Goal: Task Accomplishment & Management: Manage account settings

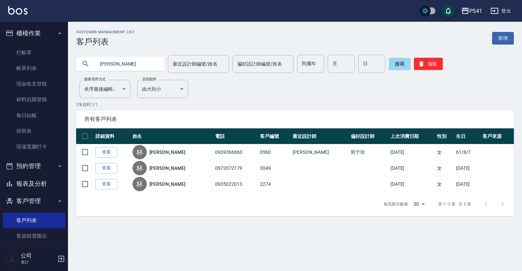
drag, startPoint x: 132, startPoint y: 70, endPoint x: 79, endPoint y: 61, distance: 54.1
click at [87, 60] on div "[PERSON_NAME]" at bounding box center [120, 64] width 88 height 14
type input "0915555929"
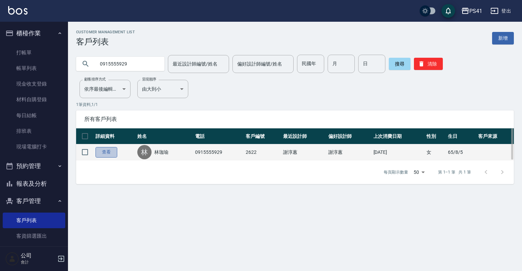
click at [117, 153] on link "查看" at bounding box center [107, 152] width 22 height 11
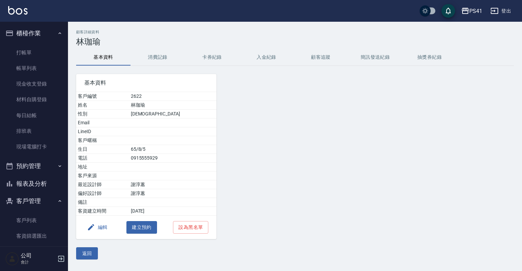
drag, startPoint x: 156, startPoint y: 70, endPoint x: 162, endPoint y: 65, distance: 8.2
click at [161, 67] on div "基本資料 客戶編號 2622 姓名 [PERSON_NAME] 性別 [DEMOGRAPHIC_DATA] Email LineID 客戶暱稱 生日 [DEM…" at bounding box center [142, 152] width 149 height 173
click at [163, 64] on button "消費記錄" at bounding box center [158, 57] width 54 height 16
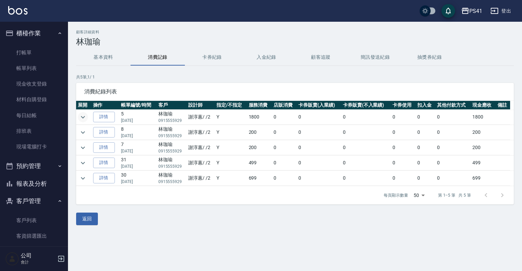
click at [78, 116] on button "expand row" at bounding box center [83, 117] width 10 height 10
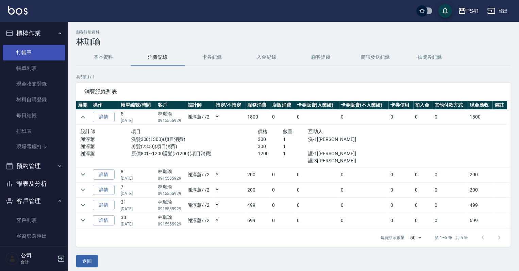
click at [32, 51] on link "打帳單" at bounding box center [34, 53] width 63 height 16
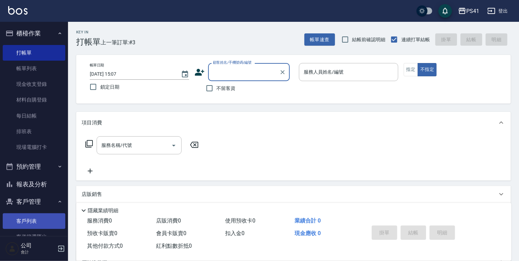
click at [32, 216] on link "客戶列表" at bounding box center [34, 221] width 63 height 16
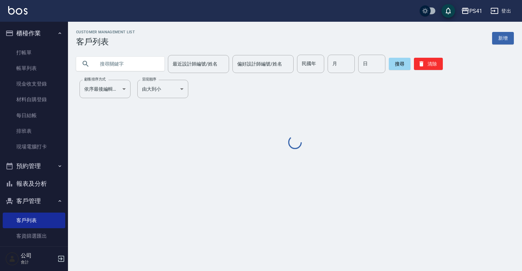
click at [125, 65] on input "text" at bounding box center [127, 64] width 64 height 18
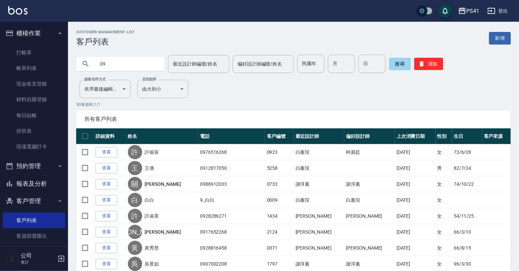
type input "0"
type input "0907549887"
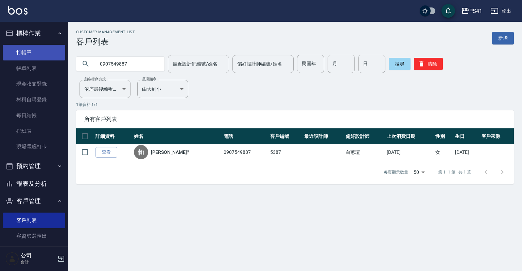
click at [45, 55] on link "打帳單" at bounding box center [34, 53] width 63 height 16
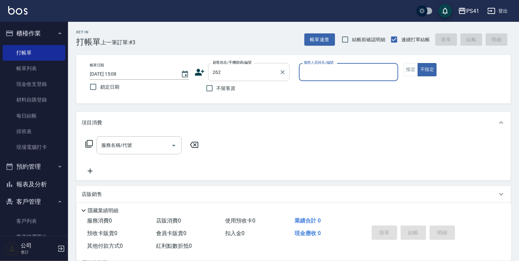
click at [247, 71] on input "262" at bounding box center [243, 72] width 65 height 12
type input "[PERSON_NAME]/0972817629/2262"
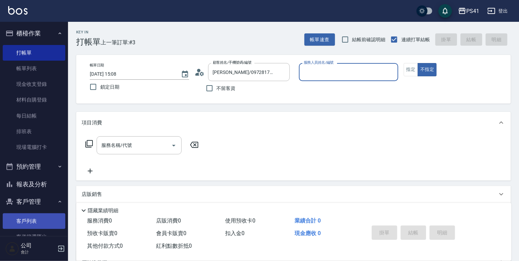
click at [39, 217] on link "客戶列表" at bounding box center [34, 221] width 63 height 16
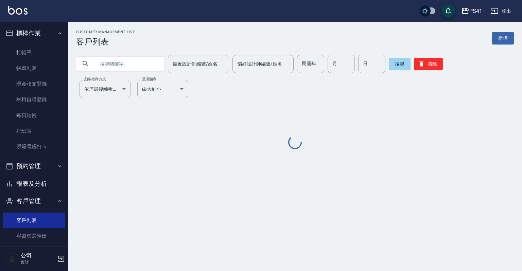
click at [141, 61] on input "text" at bounding box center [127, 64] width 64 height 18
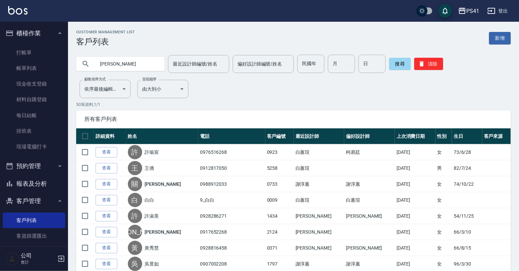
type input "[PERSON_NAME]"
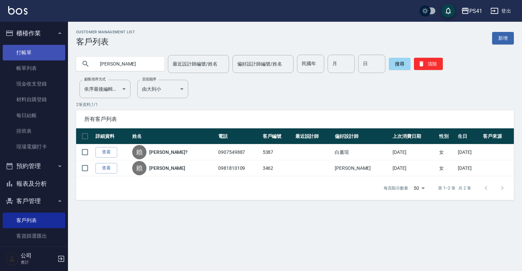
click at [35, 55] on link "打帳單" at bounding box center [34, 53] width 63 height 16
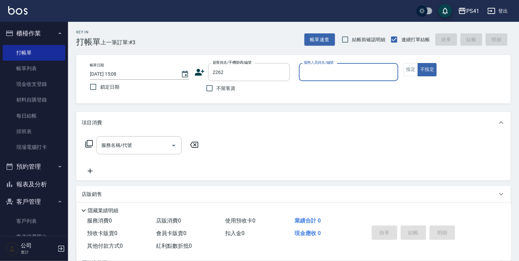
type input "[PERSON_NAME]/0972817629/2262"
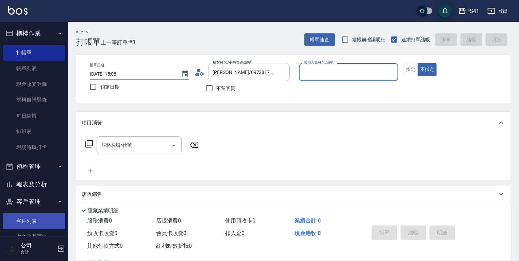
click at [18, 216] on link "客戶列表" at bounding box center [34, 221] width 63 height 16
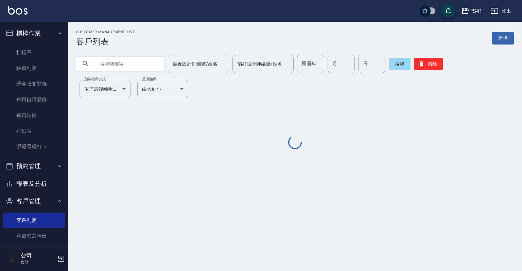
click at [143, 64] on input "text" at bounding box center [127, 64] width 64 height 18
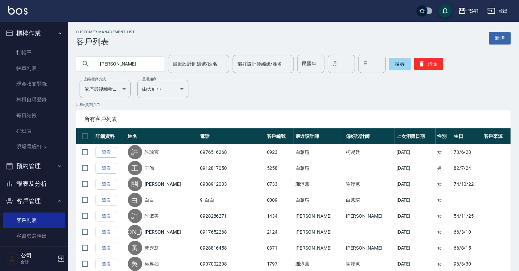
type input "[PERSON_NAME]"
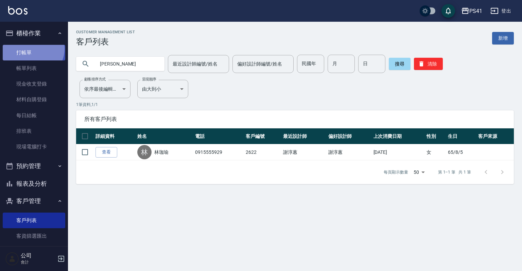
click at [32, 49] on link "打帳單" at bounding box center [34, 53] width 63 height 16
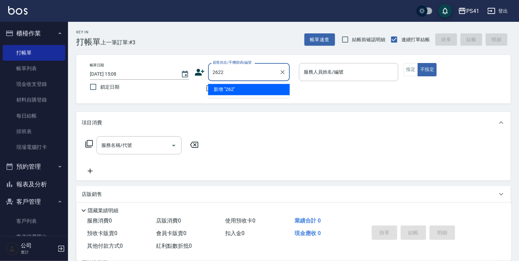
type input "2622"
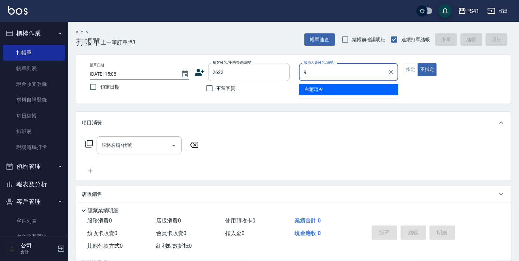
type input "[PERSON_NAME]-9"
type button "false"
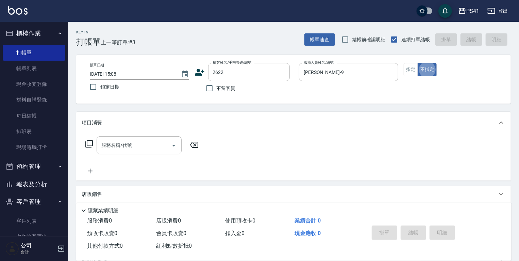
type input "[PERSON_NAME]/0915555929/2622"
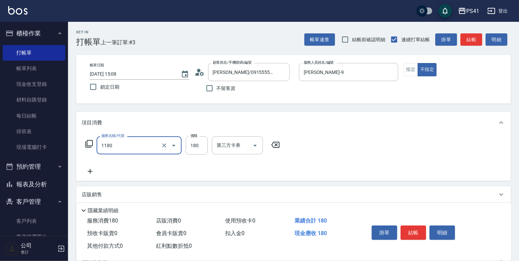
type input "洗髮(洗+剪不指定活動)(1180)"
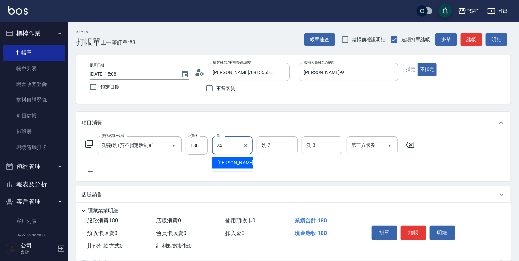
type input "[PERSON_NAME]-24"
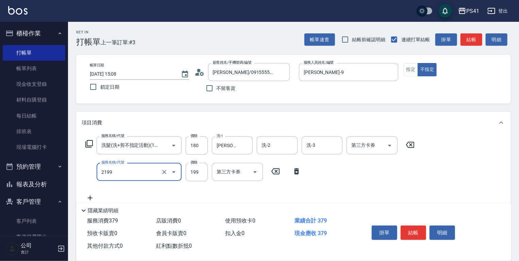
type input "不指定剪髮活動(2199)"
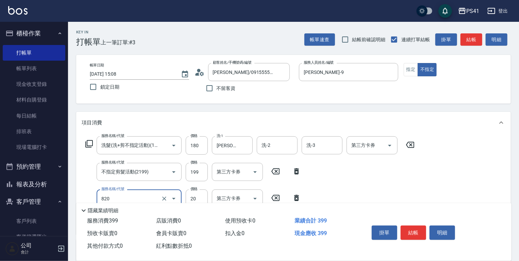
type input "潤絲(820)"
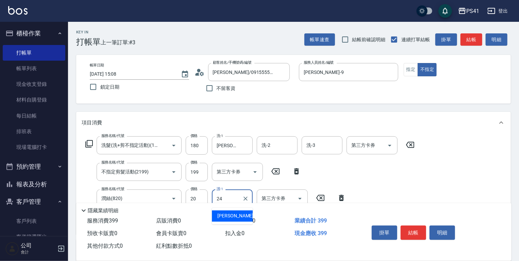
type input "[PERSON_NAME]-24"
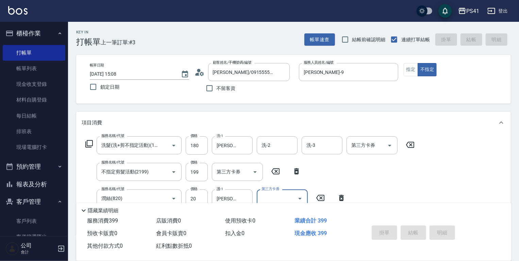
type input "[DATE] 15:09"
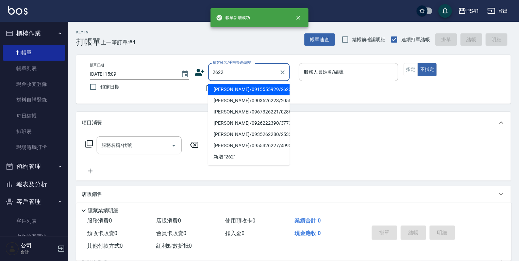
type input "[PERSON_NAME]/0915555929/2622"
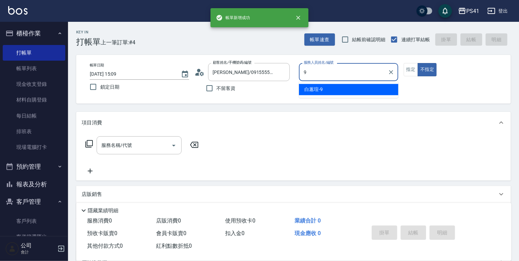
type input "[PERSON_NAME]-9"
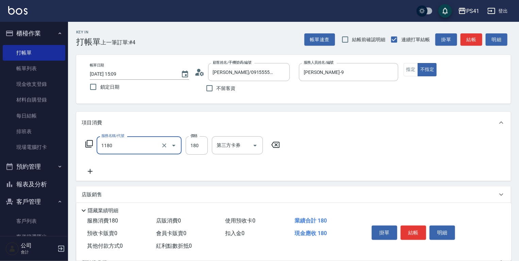
type input "洗髮(洗+剪不指定活動)(1180)"
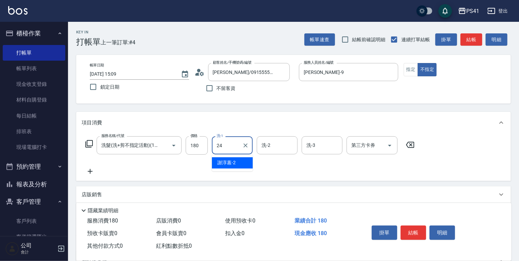
type input "[PERSON_NAME]-24"
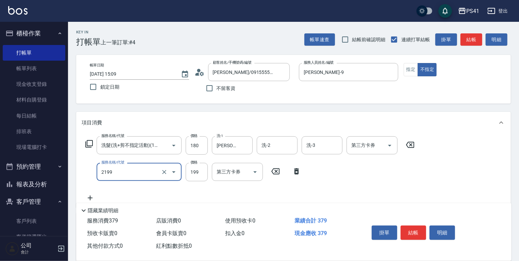
type input "不指定剪髮活動(2199)"
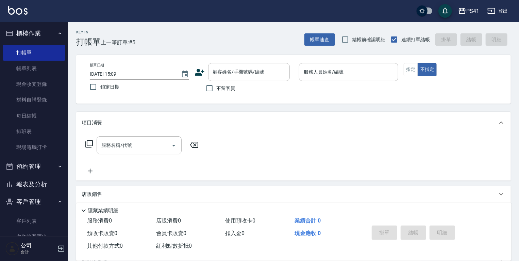
click at [52, 181] on button "報表及分析" at bounding box center [34, 184] width 63 height 18
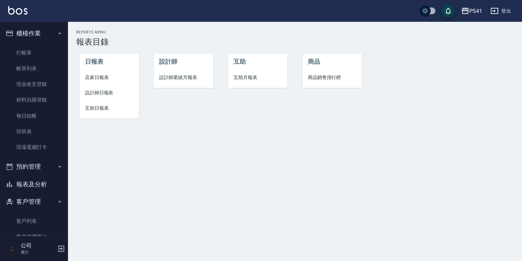
click at [111, 104] on span "互助日報表" at bounding box center [109, 107] width 49 height 7
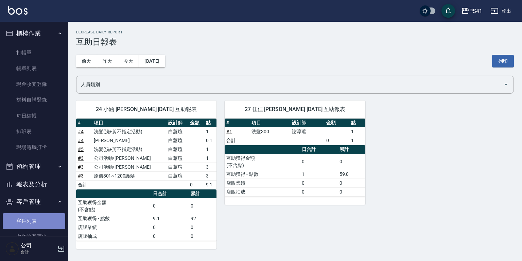
click at [56, 218] on link "客戶列表" at bounding box center [34, 221] width 63 height 16
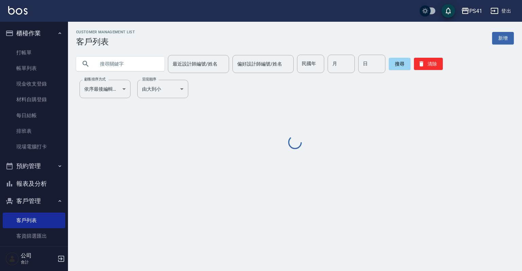
click at [49, 186] on button "報表及分析" at bounding box center [34, 184] width 63 height 18
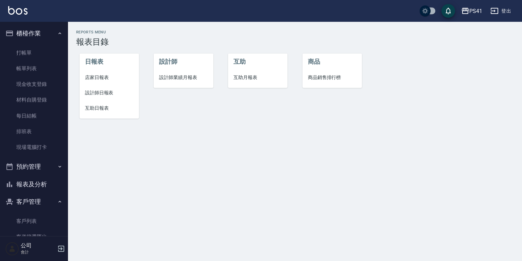
click at [199, 78] on span "設計師業績月報表" at bounding box center [183, 77] width 49 height 7
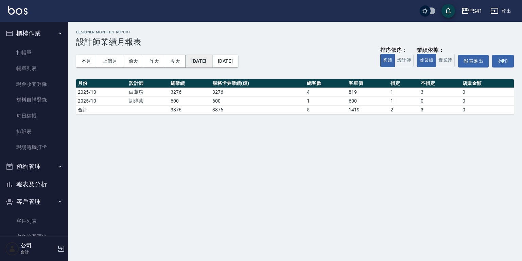
click at [212, 64] on button "[DATE]" at bounding box center [199, 61] width 26 height 13
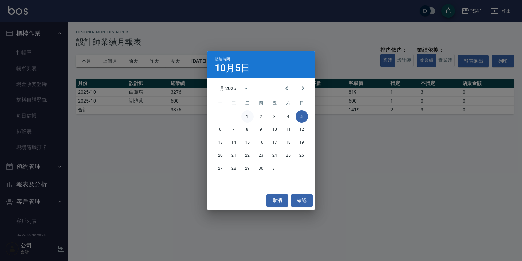
click at [250, 116] on button "1" at bounding box center [247, 116] width 12 height 12
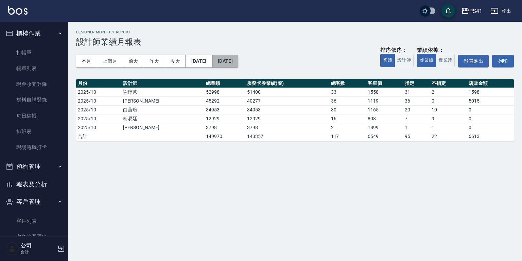
click at [238, 60] on button "[DATE]" at bounding box center [226, 61] width 26 height 13
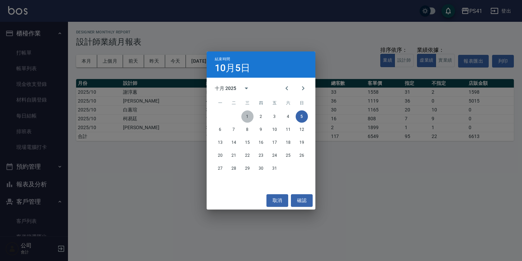
click at [245, 120] on button "1" at bounding box center [247, 116] width 12 height 12
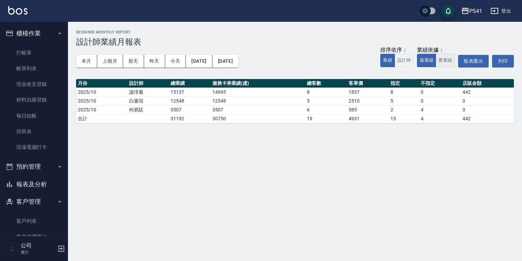
click at [451, 56] on button "實業績" at bounding box center [445, 60] width 19 height 13
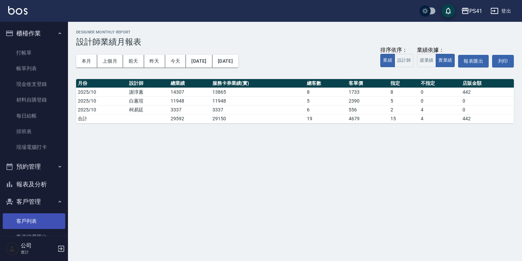
click at [35, 220] on link "客戶列表" at bounding box center [34, 221] width 63 height 16
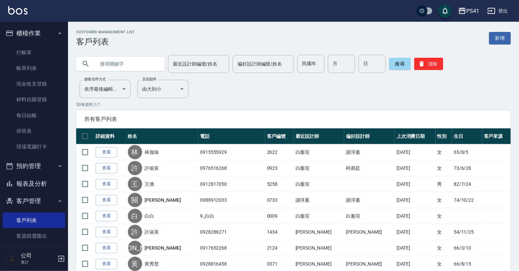
click at [121, 69] on input "text" at bounding box center [127, 64] width 64 height 18
drag, startPoint x: 135, startPoint y: 74, endPoint x: 137, endPoint y: 70, distance: 4.2
click at [136, 64] on input "09890107" at bounding box center [127, 64] width 64 height 18
type input "0989010763"
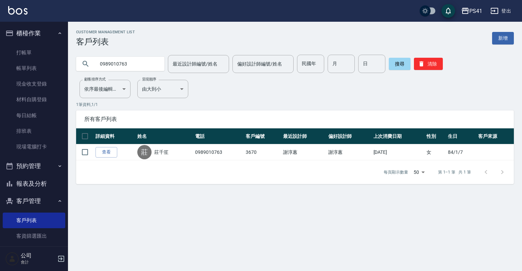
drag, startPoint x: 51, startPoint y: 176, endPoint x: 51, endPoint y: 165, distance: 10.9
click at [51, 176] on button "報表及分析" at bounding box center [34, 184] width 63 height 18
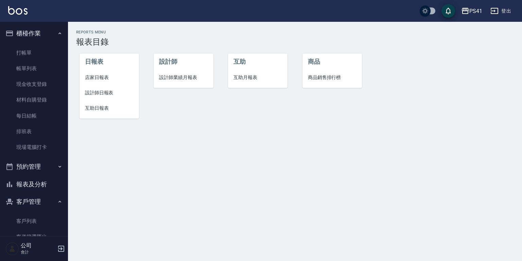
click at [114, 95] on span "設計師日報表" at bounding box center [109, 92] width 49 height 7
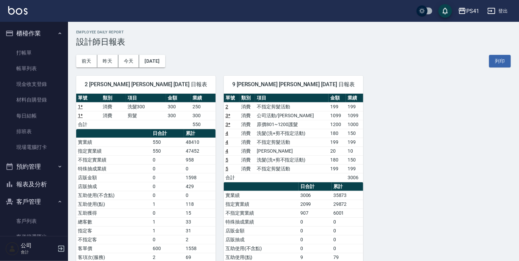
click at [39, 180] on button "報表及分析" at bounding box center [34, 184] width 63 height 18
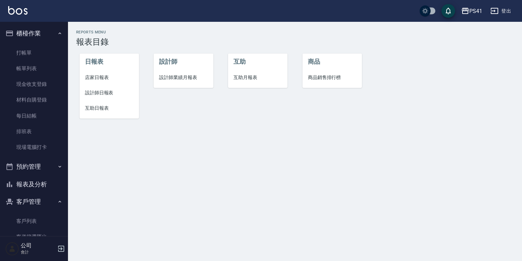
click at [171, 77] on span "設計師業績月報表" at bounding box center [183, 77] width 49 height 7
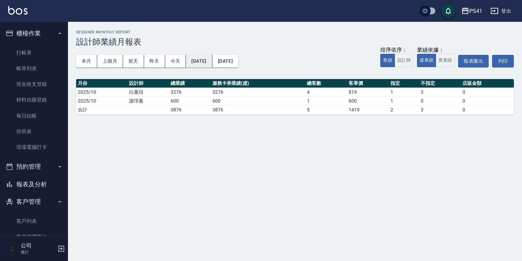
click at [212, 65] on button "[DATE]" at bounding box center [199, 61] width 26 height 13
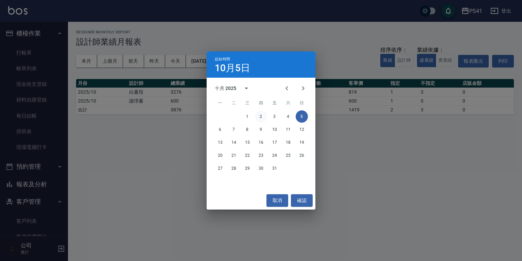
click at [260, 119] on button "2" at bounding box center [261, 116] width 12 height 12
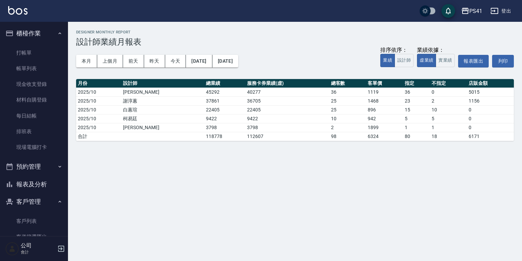
click at [242, 68] on div "本月 上個月 [DATE] [DATE] [DATE] [DATE] [DATE] 排序依序： 業績 設計師 業績依據： 虛業績 實業績 報表匯出 列印" at bounding box center [295, 61] width 438 height 29
click at [238, 65] on button "[DATE]" at bounding box center [226, 61] width 26 height 13
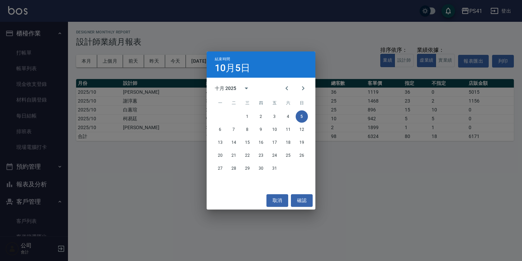
drag, startPoint x: 246, startPoint y: 60, endPoint x: 244, endPoint y: 71, distance: 11.2
click at [246, 60] on div "結束時間 [DATE]" at bounding box center [261, 64] width 109 height 26
click at [256, 117] on button "2" at bounding box center [261, 116] width 12 height 12
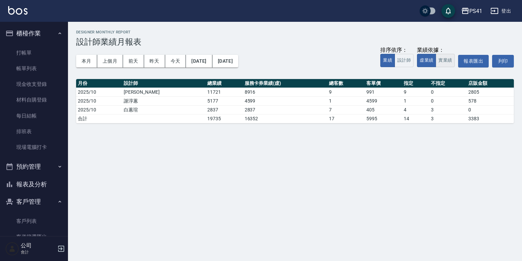
click at [441, 56] on button "實業績" at bounding box center [445, 60] width 19 height 13
click at [206, 62] on button "[DATE]" at bounding box center [199, 61] width 26 height 13
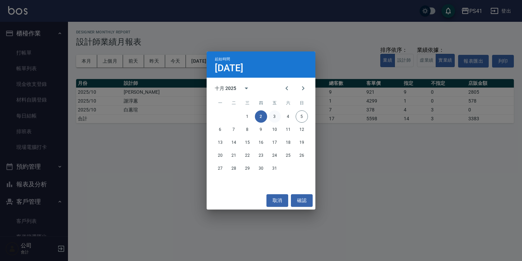
click at [271, 116] on button "3" at bounding box center [275, 116] width 12 height 12
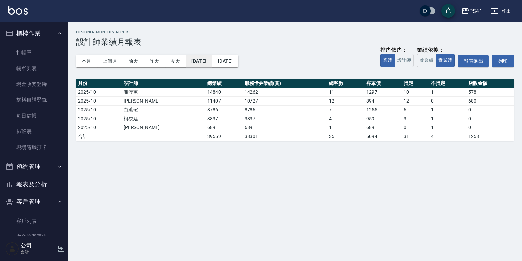
click at [212, 61] on button "[DATE]" at bounding box center [199, 61] width 26 height 13
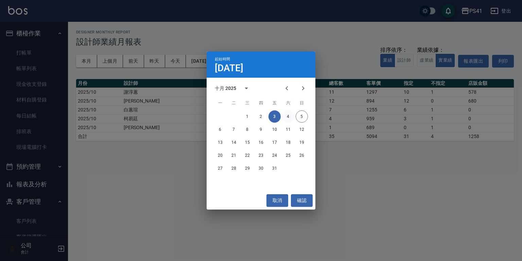
click at [289, 117] on button "4" at bounding box center [288, 116] width 12 height 12
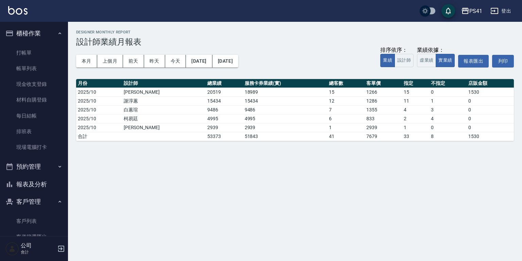
click at [177, 162] on div "PS41 [DATE] - [DATE] 設計師業績月報表 列印時間： [DATE][PHONE_NUMBER]:11 Designer Monthly Re…" at bounding box center [261, 130] width 522 height 261
click at [46, 55] on link "打帳單" at bounding box center [34, 53] width 63 height 16
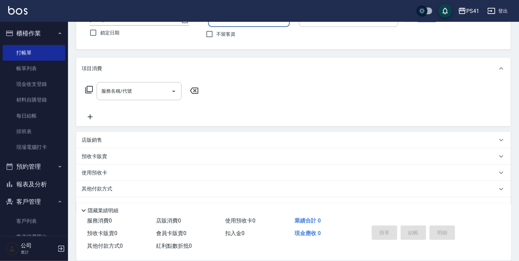
scroll to position [71, 0]
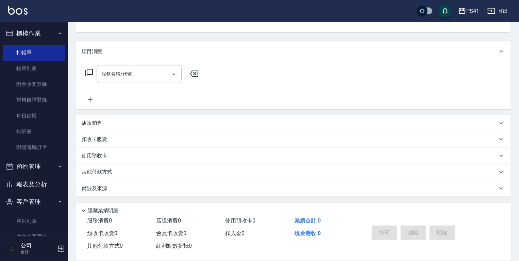
click at [48, 186] on button "報表及分析" at bounding box center [34, 184] width 63 height 18
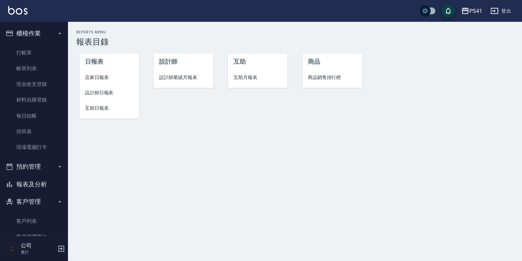
click at [97, 90] on span "設計師日報表" at bounding box center [109, 92] width 49 height 7
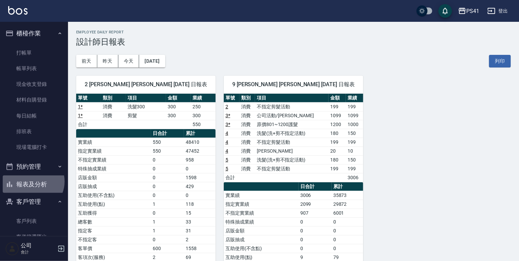
click at [32, 181] on button "報表及分析" at bounding box center [34, 184] width 63 height 18
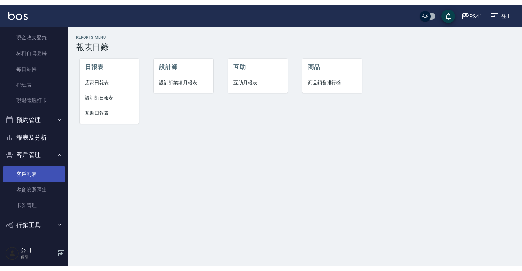
scroll to position [52, 0]
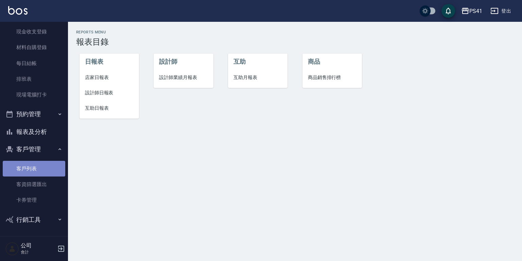
click at [35, 169] on link "客戶列表" at bounding box center [34, 169] width 63 height 16
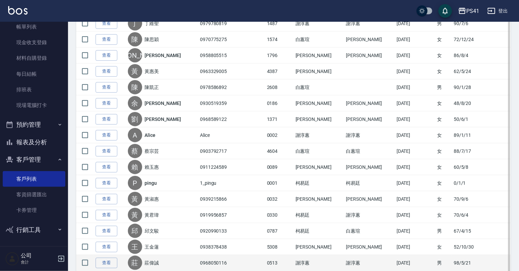
scroll to position [272, 0]
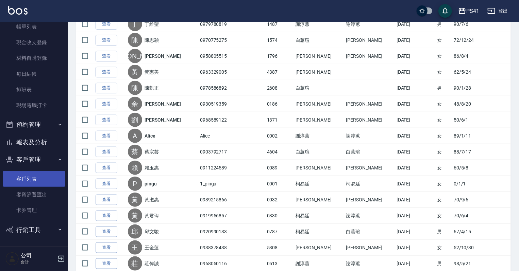
click at [33, 180] on link "客戶列表" at bounding box center [34, 179] width 63 height 16
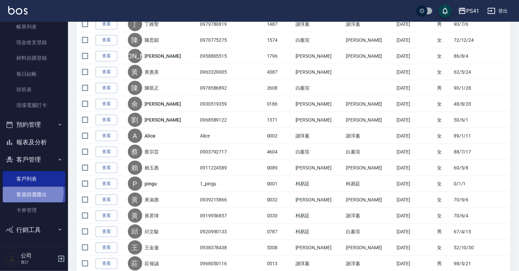
click at [27, 193] on link "客資篩選匯出" at bounding box center [34, 195] width 63 height 16
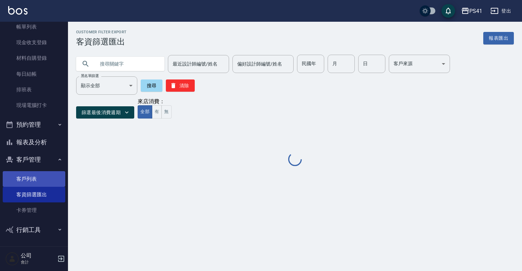
click at [29, 180] on link "客戶列表" at bounding box center [34, 179] width 63 height 16
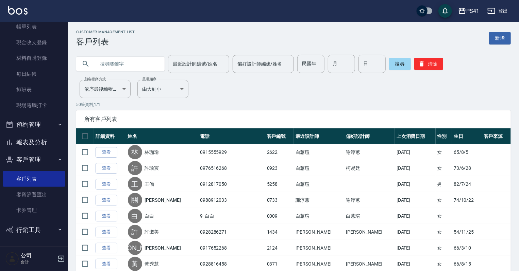
click at [120, 63] on input "text" at bounding box center [127, 64] width 64 height 18
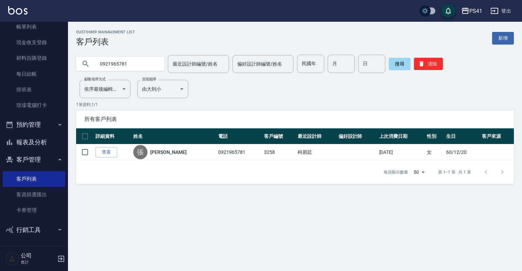
drag, startPoint x: 111, startPoint y: 61, endPoint x: 0, endPoint y: 53, distance: 111.5
click at [0, 54] on div "PS41 登出 櫃檯作業 打帳單 帳單列表 現金收支登錄 材料自購登錄 每日結帳 排班表 現場電腦打卡 預約管理 預約管理 單日預約紀錄 單週預約紀錄 報表及…" at bounding box center [261, 135] width 522 height 271
type input "0976110412"
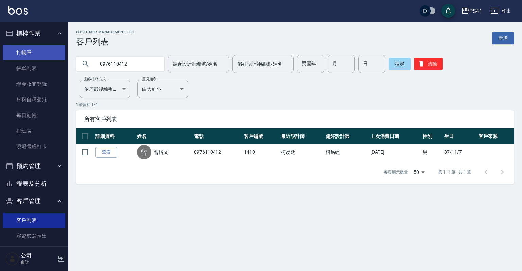
click at [41, 53] on link "打帳單" at bounding box center [34, 53] width 63 height 16
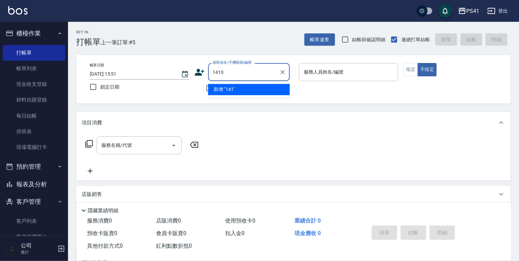
type input "1410"
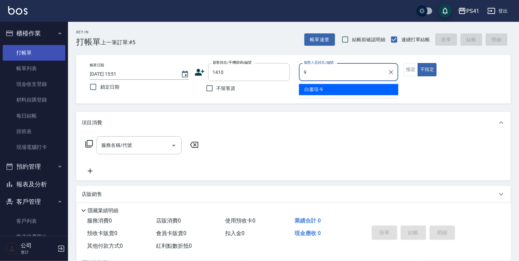
type input "[PERSON_NAME]-9"
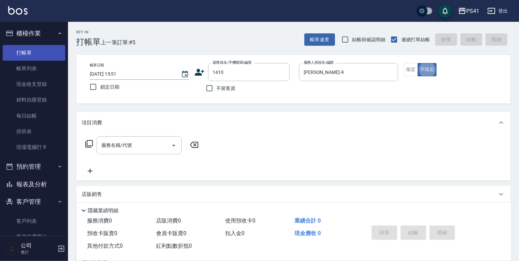
type button "false"
type input "[PERSON_NAME]文/0976110412/1410"
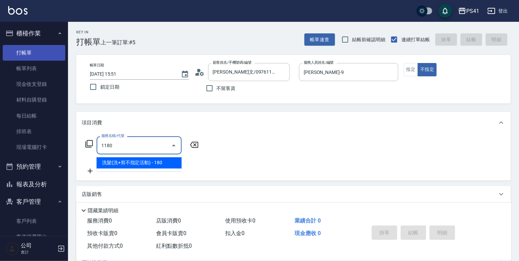
type input "洗髮(洗+剪不指定活動)(1180)"
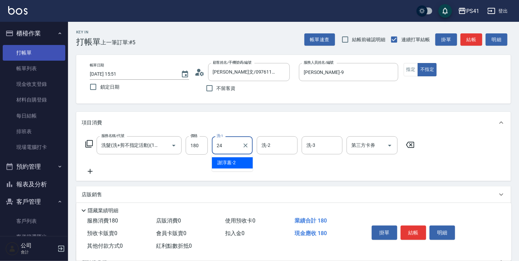
type input "[PERSON_NAME]-24"
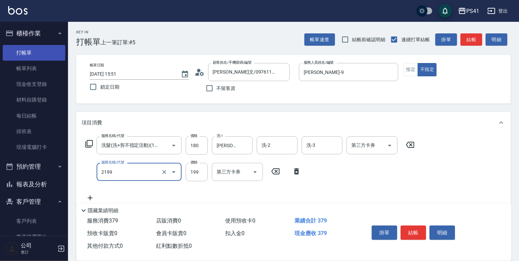
type input "不指定剪髮活動(2199)"
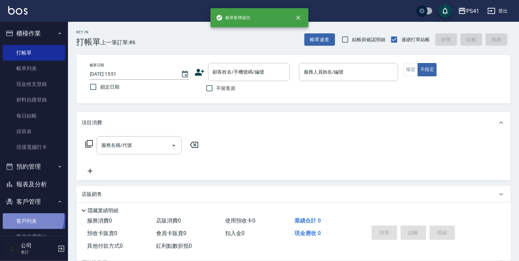
click at [27, 217] on link "客戶列表" at bounding box center [34, 221] width 63 height 16
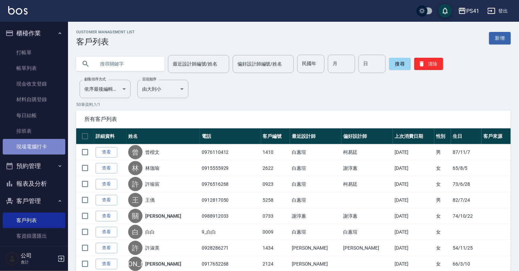
click at [35, 144] on link "現場電腦打卡" at bounding box center [34, 147] width 63 height 16
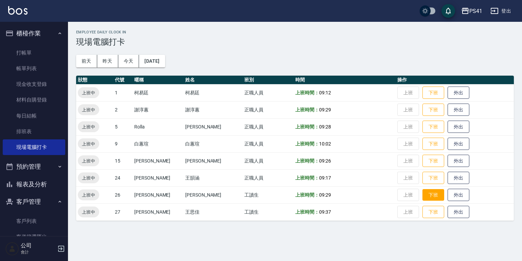
click at [425, 198] on button "下班" at bounding box center [434, 195] width 22 height 12
click at [48, 179] on button "報表及分析" at bounding box center [34, 184] width 63 height 18
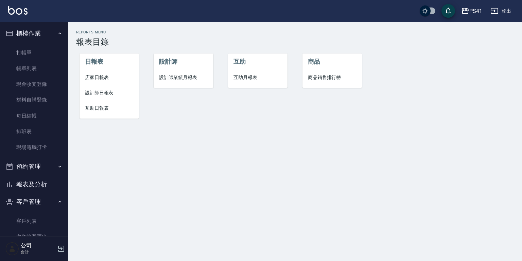
click at [106, 80] on span "店家日報表" at bounding box center [109, 77] width 49 height 7
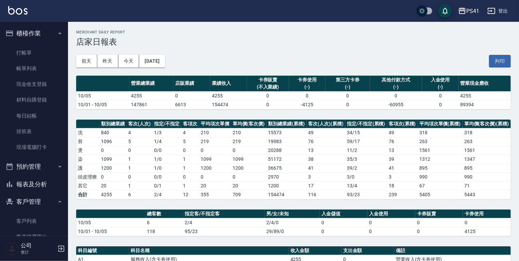
click at [49, 181] on button "報表及分析" at bounding box center [34, 184] width 63 height 18
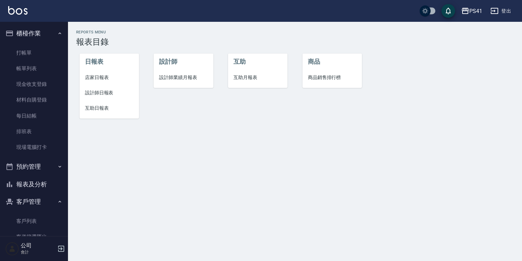
click at [185, 79] on span "設計師業績月報表" at bounding box center [183, 77] width 49 height 7
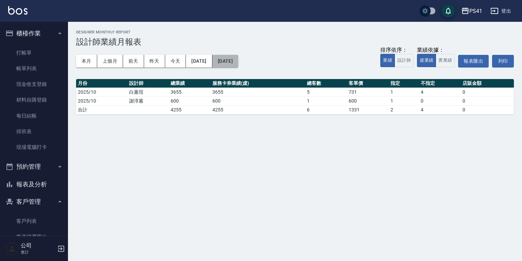
click at [238, 58] on button "[DATE]" at bounding box center [226, 61] width 26 height 13
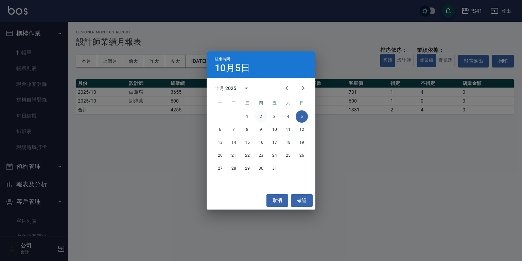
click at [257, 117] on button "2" at bounding box center [261, 116] width 12 height 12
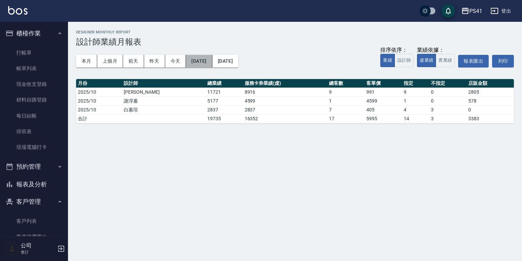
click at [204, 59] on button "[DATE]" at bounding box center [199, 61] width 26 height 13
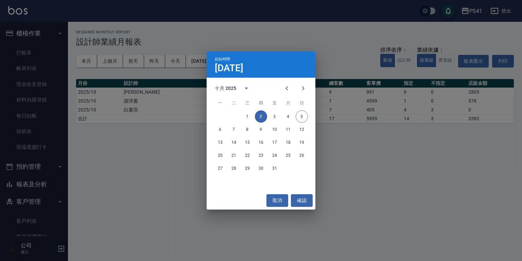
click at [147, 136] on div "起始時間 [DATE] 十月 2025 一 二 三 四 五 六 日 1 2 3 4 5 6 7 8 9 10 11 12 13 14 15 16 17 18 …" at bounding box center [261, 130] width 522 height 261
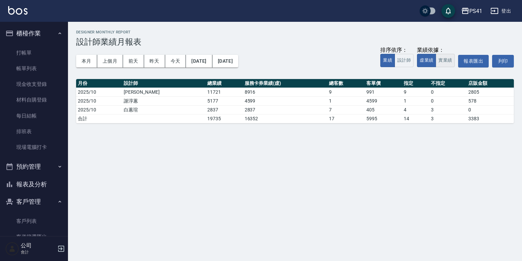
click at [440, 55] on button "實業績" at bounding box center [445, 60] width 19 height 13
click at [211, 59] on button "[DATE]" at bounding box center [199, 61] width 26 height 13
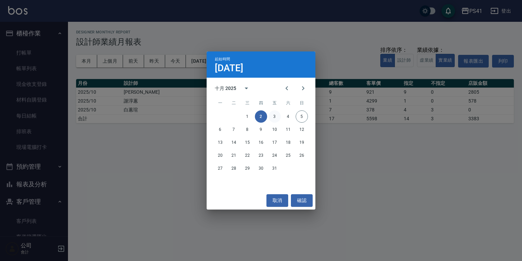
click at [280, 113] on button "3" at bounding box center [275, 116] width 12 height 12
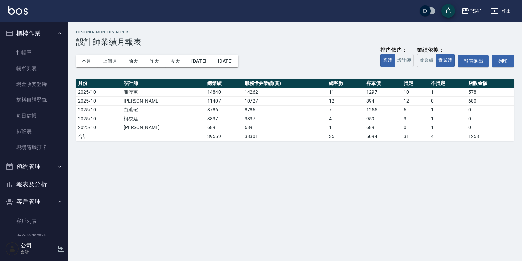
click at [201, 53] on div "本月 上個月 [DATE] [DATE] [DATE] [DATE] [DATE] 排序依序： 業績 設計師 業績依據： 虛業績 實業績 報表匯出 列印" at bounding box center [295, 61] width 438 height 29
click at [202, 55] on button "[DATE]" at bounding box center [199, 61] width 26 height 13
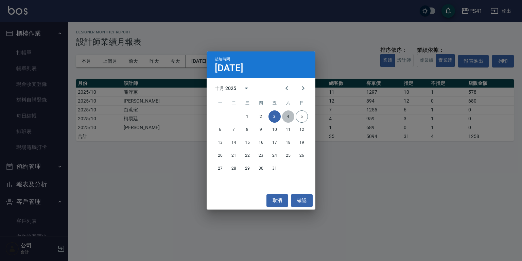
click at [286, 114] on button "4" at bounding box center [288, 116] width 12 height 12
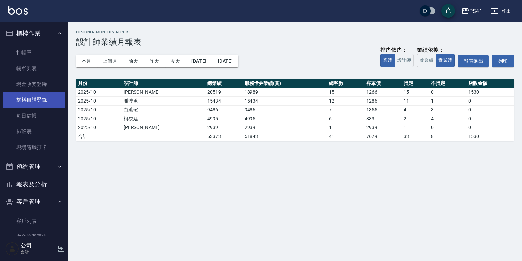
click at [42, 100] on link "材料自購登錄" at bounding box center [34, 100] width 63 height 16
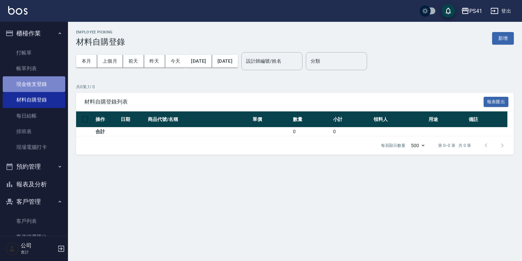
click at [44, 82] on link "現金收支登錄" at bounding box center [34, 84] width 63 height 16
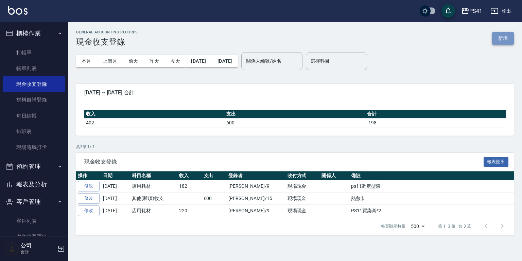
click at [502, 38] on button "新增" at bounding box center [503, 38] width 22 height 13
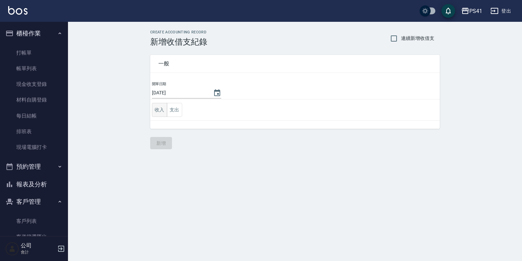
click at [162, 108] on button "收入" at bounding box center [159, 110] width 15 height 14
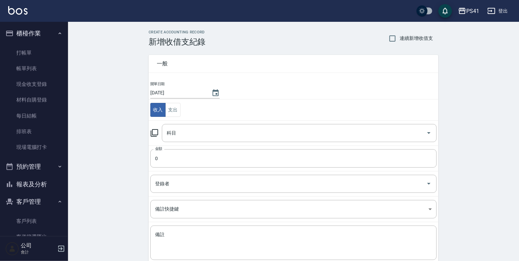
click at [185, 112] on td "收入 支出" at bounding box center [294, 109] width 290 height 21
click at [178, 112] on button "支出" at bounding box center [172, 110] width 15 height 14
click at [181, 127] on input "科目" at bounding box center [294, 133] width 258 height 12
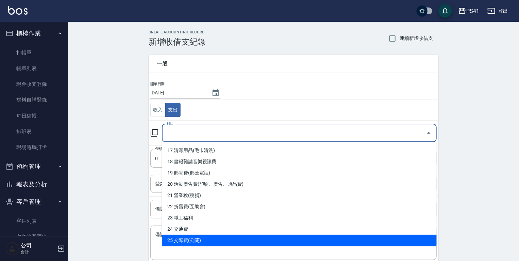
scroll to position [218, 0]
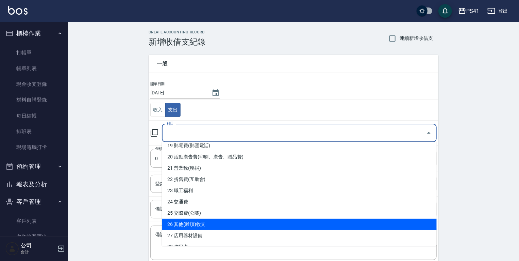
click at [186, 226] on li "26 其他(雜項)收支" at bounding box center [299, 223] width 275 height 11
type input "26 其他(雜項)收支"
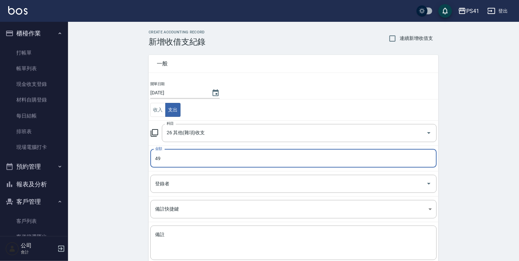
type input "49"
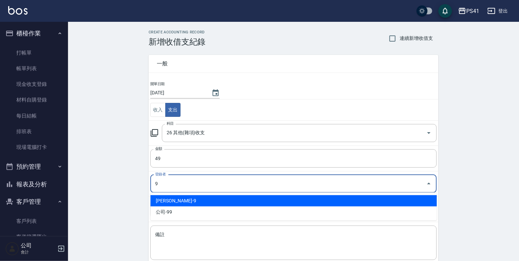
type input "[PERSON_NAME]-9"
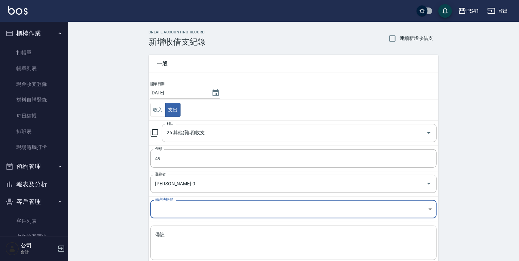
click at [191, 246] on textarea "備註" at bounding box center [293, 242] width 277 height 23
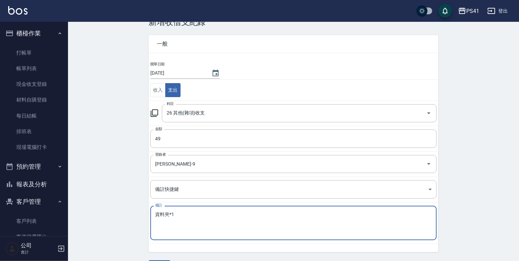
scroll to position [39, 0]
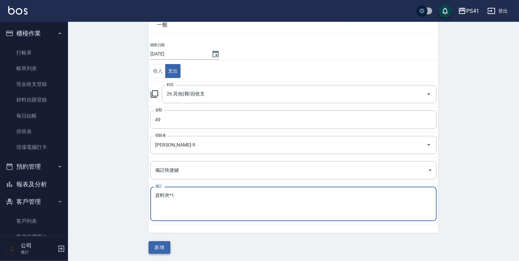
type textarea "資料夾*1"
click at [161, 244] on button "新增" at bounding box center [160, 247] width 22 height 13
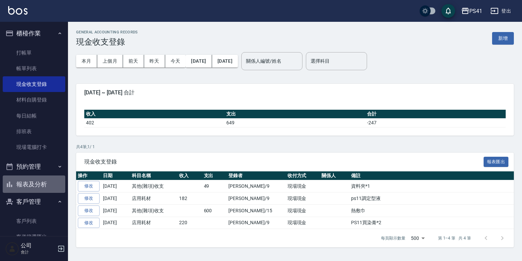
click at [41, 186] on button "報表及分析" at bounding box center [34, 184] width 63 height 18
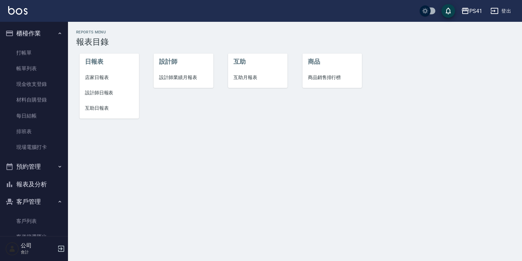
click at [174, 78] on span "設計師業績月報表" at bounding box center [183, 77] width 49 height 7
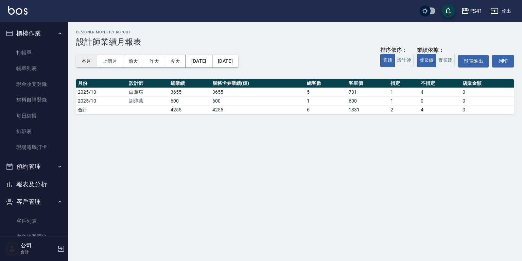
click at [88, 63] on button "本月" at bounding box center [86, 61] width 21 height 13
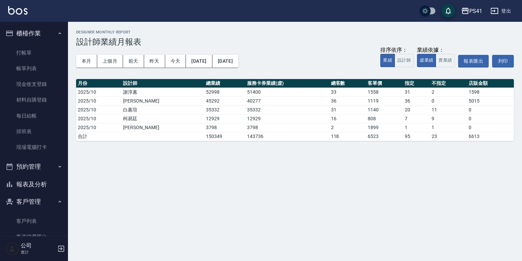
click at [44, 189] on button "報表及分析" at bounding box center [34, 184] width 63 height 18
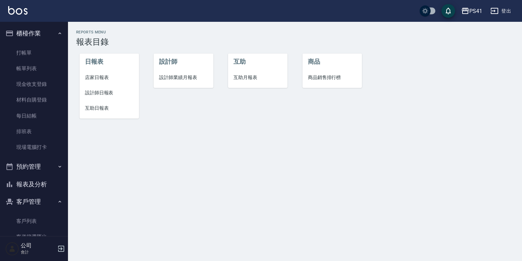
click at [263, 78] on span "互助月報表" at bounding box center [258, 77] width 49 height 7
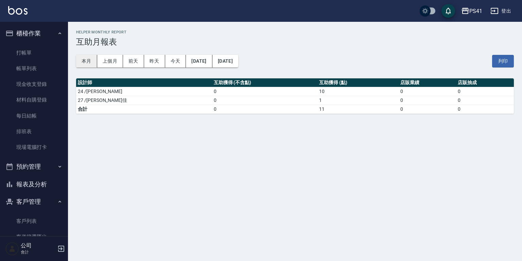
click at [87, 56] on button "本月" at bounding box center [86, 61] width 21 height 13
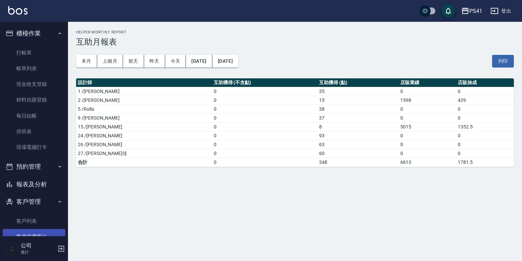
drag, startPoint x: 25, startPoint y: 218, endPoint x: 25, endPoint y: 229, distance: 10.9
click at [25, 218] on link "客戶列表" at bounding box center [34, 221] width 63 height 16
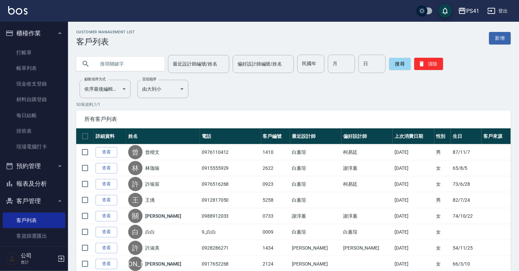
click at [147, 63] on input "text" at bounding box center [127, 64] width 64 height 18
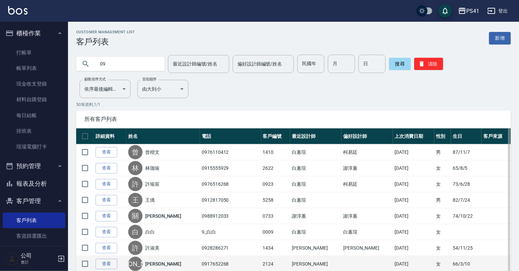
type input "09"
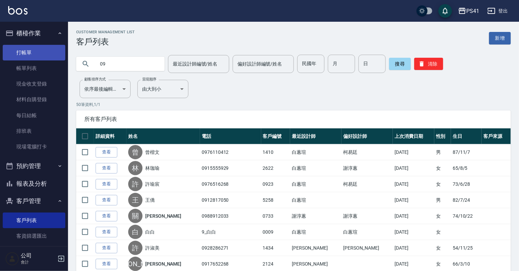
drag, startPoint x: 16, startPoint y: 50, endPoint x: 16, endPoint y: 45, distance: 4.8
click at [16, 50] on link "打帳單" at bounding box center [34, 53] width 63 height 16
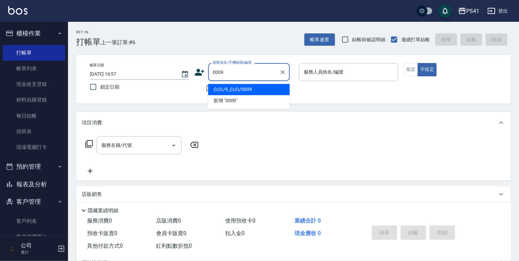
type input "白白/9_白白/0009"
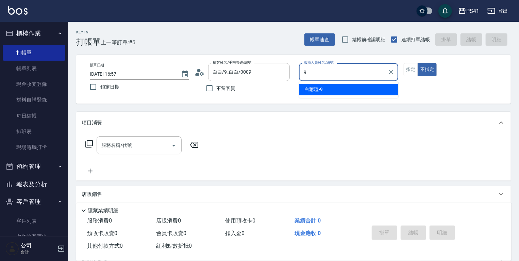
type input "[PERSON_NAME]-9"
type button "false"
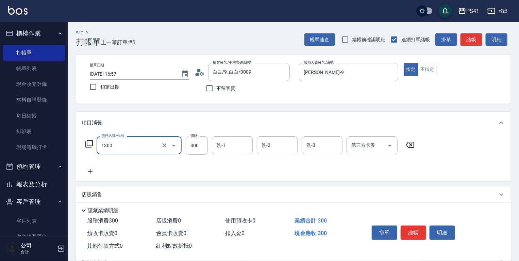
type input "洗髮300(1300)"
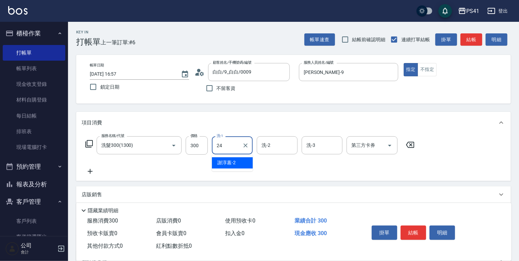
type input "[PERSON_NAME]-24"
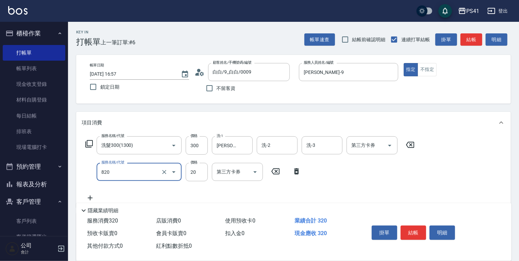
type input "潤絲(820)"
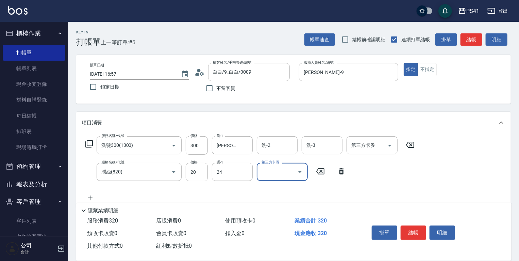
type input "[PERSON_NAME]-24"
click at [340, 173] on icon at bounding box center [341, 171] width 5 height 6
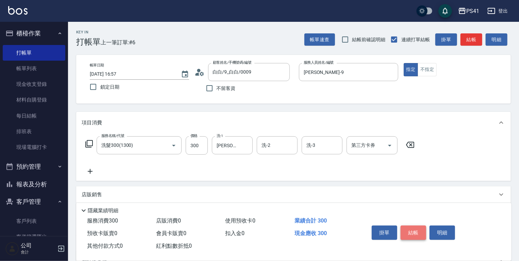
click at [412, 230] on button "結帳" at bounding box center [414, 232] width 26 height 14
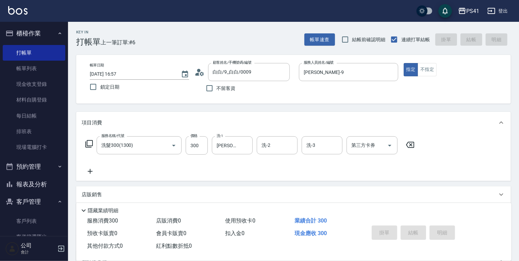
type input "[DATE] 16:58"
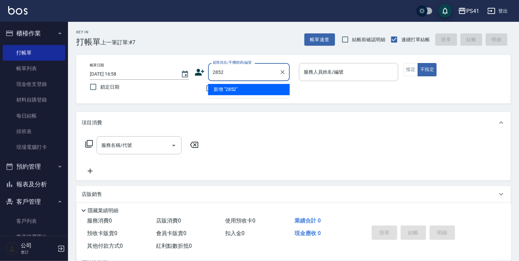
type input "2852"
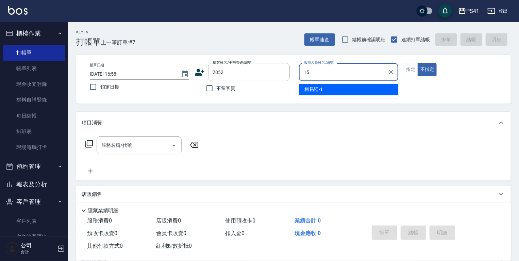
type input "[PERSON_NAME]-15"
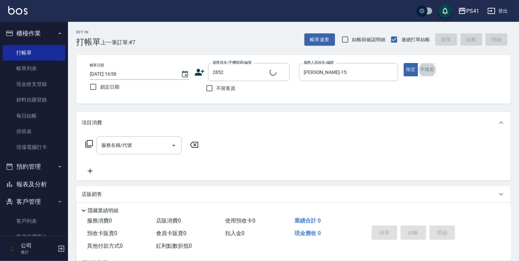
type input "陳宥涵/0952313998/2852"
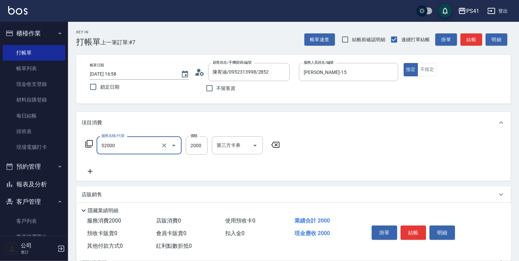
type input "原價1501~2000護髮(52000)"
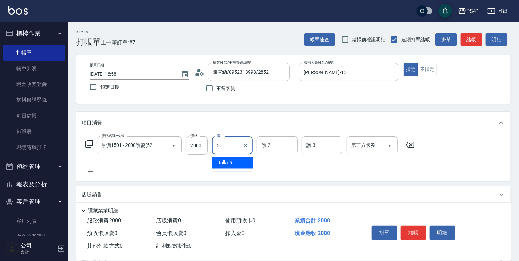
type input "Rolla-5"
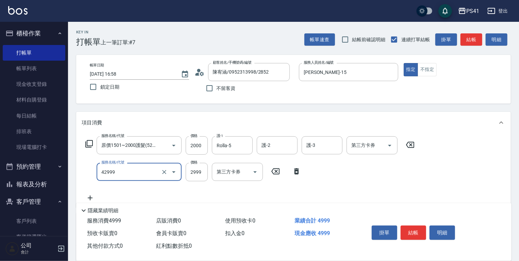
type input "漂染肩上2999以上(42999)"
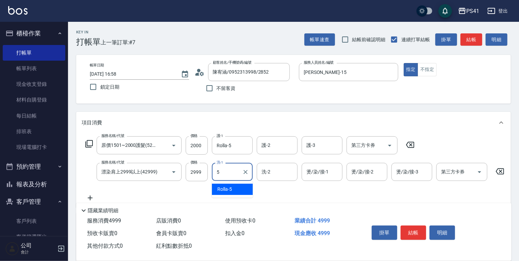
type input "Rolla-5"
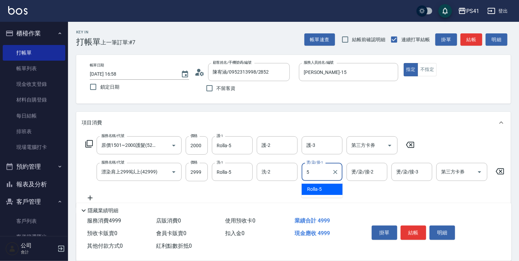
type input "Rolla-5"
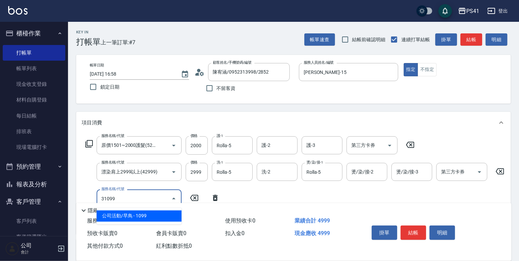
type input "公司活動/早鳥(31099)"
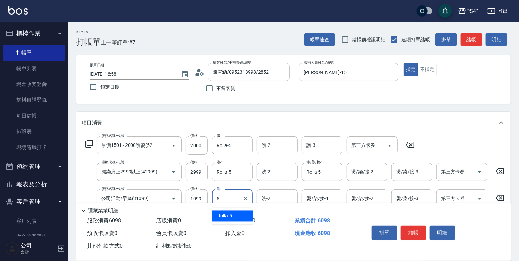
type input "Rolla-5"
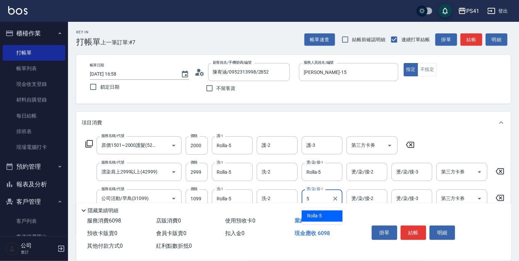
type input "Rolla-5"
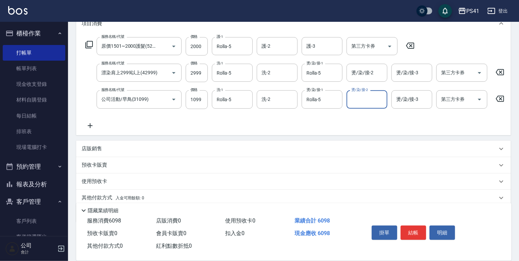
scroll to position [129, 0]
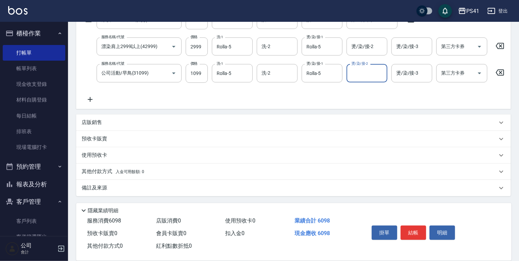
click at [120, 171] on span "入金可用餘額: 0" at bounding box center [130, 171] width 29 height 5
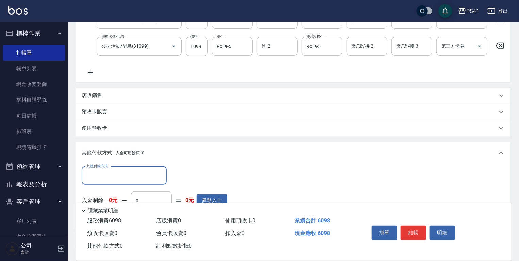
scroll to position [0, 0]
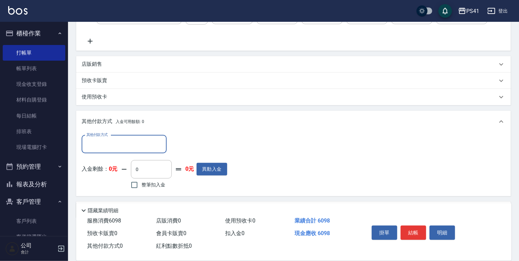
click at [124, 150] on input "其他付款方式" at bounding box center [124, 144] width 79 height 12
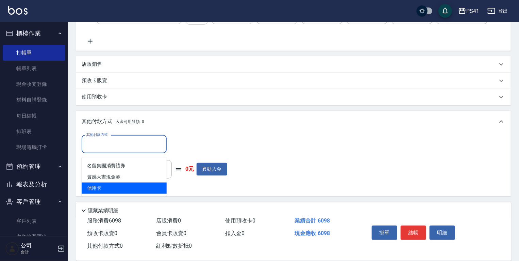
click at [125, 186] on span "信用卡" at bounding box center [124, 187] width 85 height 11
type input "信用卡"
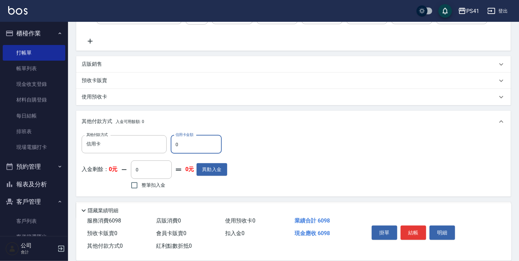
drag, startPoint x: 169, startPoint y: 158, endPoint x: 105, endPoint y: 153, distance: 63.8
click at [114, 158] on div "其他付款方式 信用卡 其他付款方式 信用卡金額 0 信用卡金額 入金剩餘： 0元 0 ​ 整筆扣入金 0元 異動入金" at bounding box center [155, 163] width 146 height 56
type input "6098"
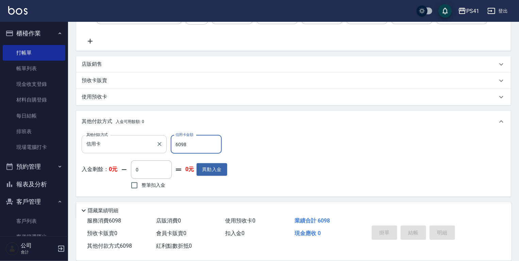
type input "[DATE] 16:59"
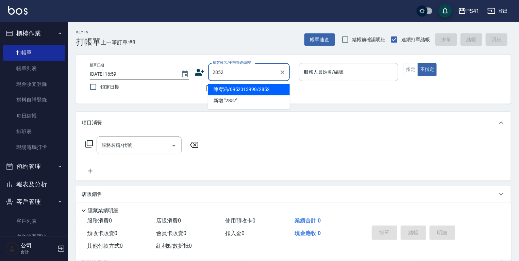
type input "陳宥涵/0952313998/2852"
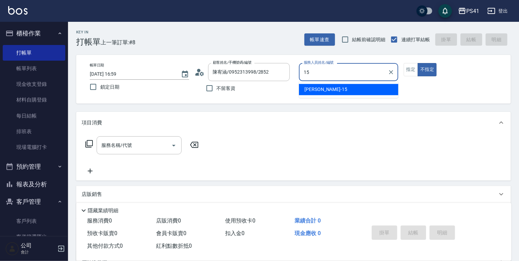
type input "[PERSON_NAME]-15"
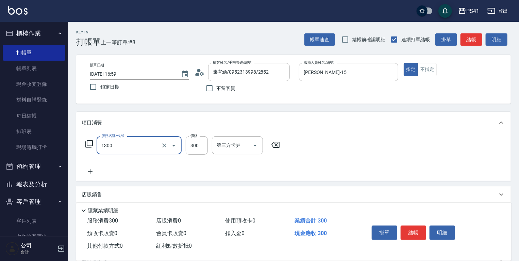
type input "洗髮300(1300)"
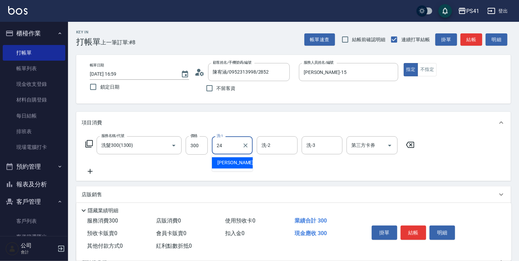
type input "[PERSON_NAME]-24"
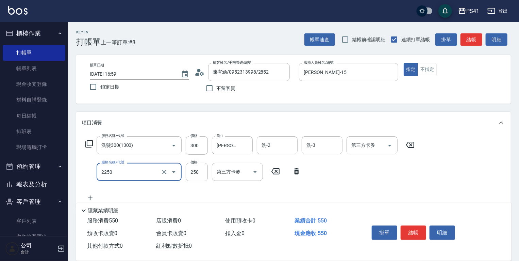
type input "指定剪髮優惠(2250)"
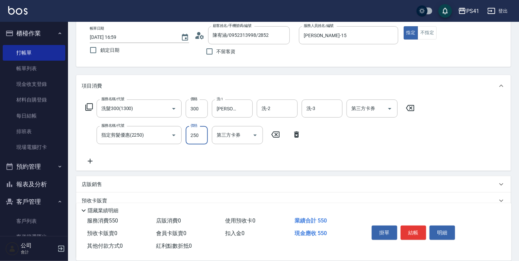
scroll to position [98, 0]
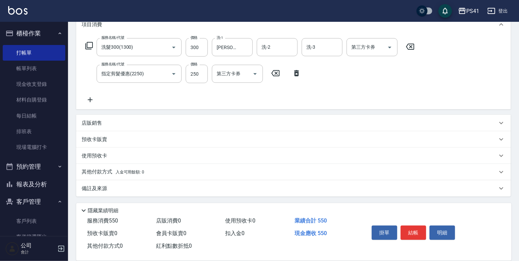
click at [156, 173] on div "其他付款方式 入金可用餘額: 0" at bounding box center [290, 171] width 416 height 7
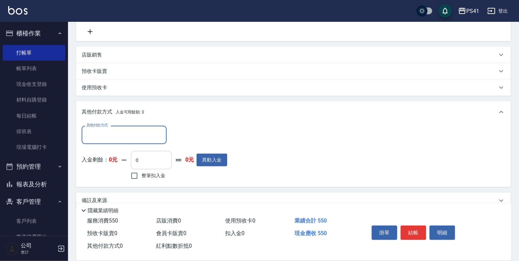
scroll to position [170, 0]
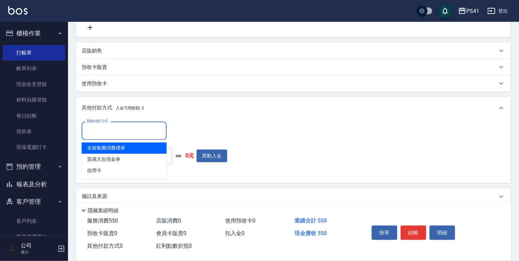
click at [133, 135] on input "其他付款方式" at bounding box center [124, 130] width 79 height 12
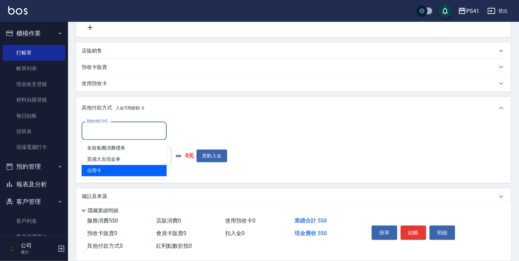
click at [132, 172] on span "信用卡" at bounding box center [124, 170] width 85 height 11
type input "信用卡"
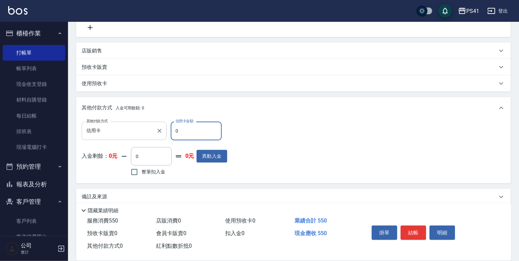
drag, startPoint x: 191, startPoint y: 132, endPoint x: 86, endPoint y: 132, distance: 105.1
click at [87, 132] on div "其他付款方式 信用卡 其他付款方式 信用卡金額 0 信用卡金額" at bounding box center [155, 130] width 146 height 18
type input "550"
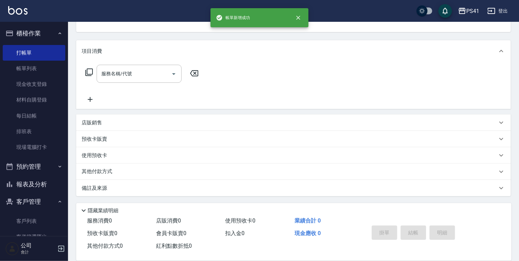
scroll to position [0, 0]
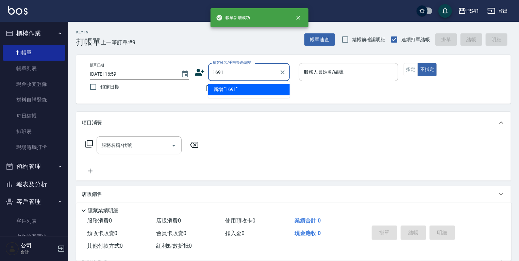
type input "1691"
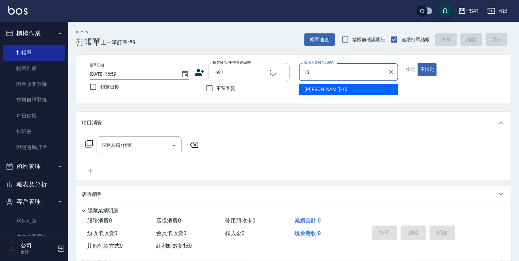
type input "15"
type input "[PERSON_NAME]/0928121846/1691"
type input "[PERSON_NAME]-15"
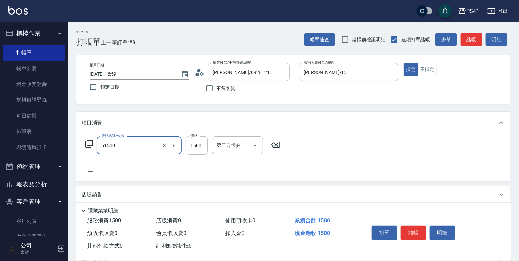
type input "原價1201~1500護髮(51500)"
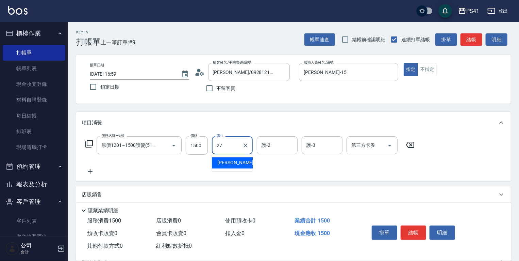
type input "佳佳-27"
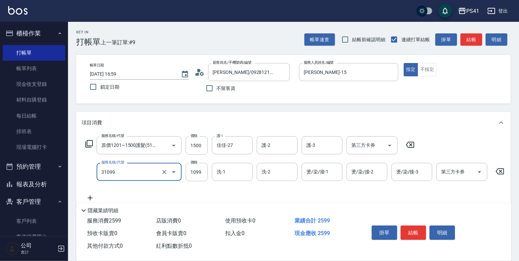
type input "公司活動/早鳥(31099)"
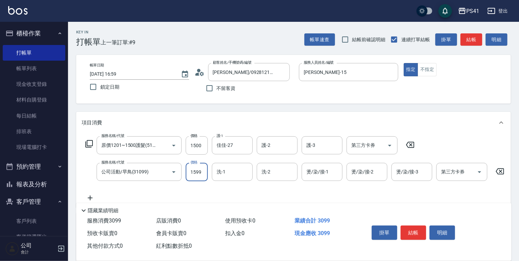
type input "1599"
type input "Rolla-5"
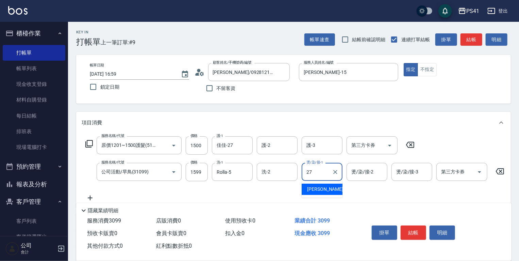
type input "佳佳-27"
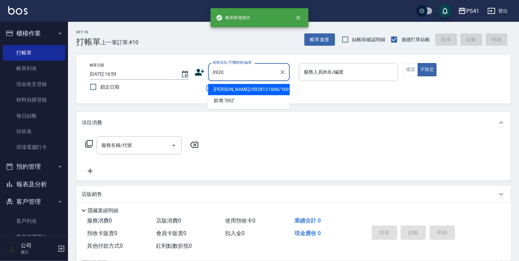
type input "0920"
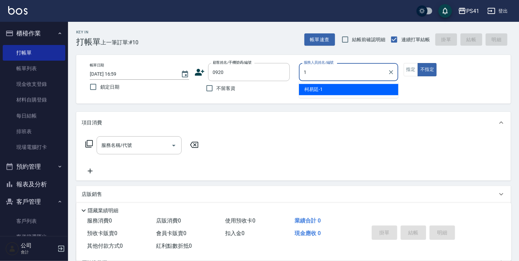
type input "[PERSON_NAME]-1"
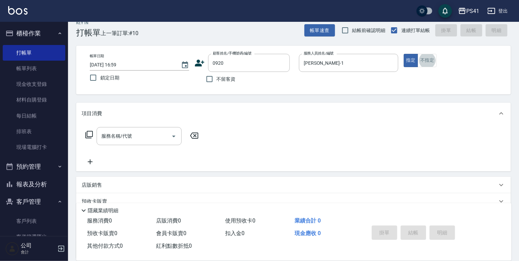
type input "許雅慧/0970188909/0920"
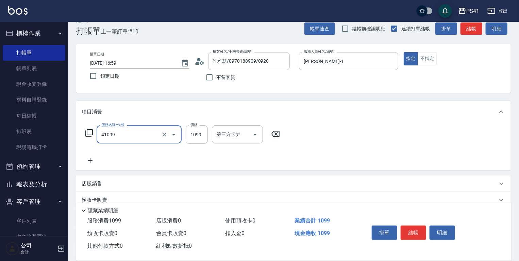
type input "公司活動/早鳥(41099)"
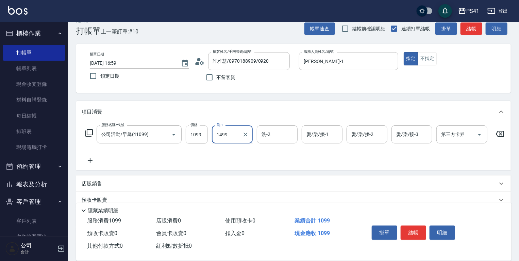
type input "1499"
click at [192, 135] on input "1099" at bounding box center [197, 134] width 22 height 18
type input "1499"
type input "[PERSON_NAME]-1"
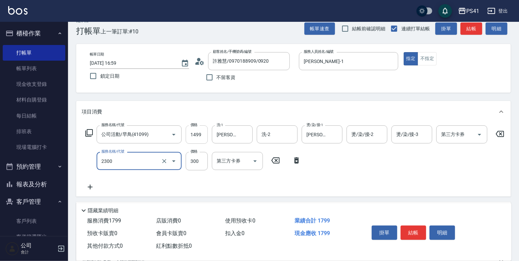
type input "剪髮(2300)"
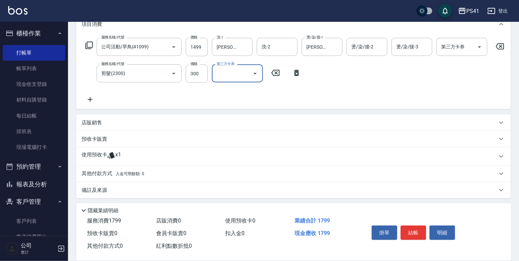
scroll to position [104, 0]
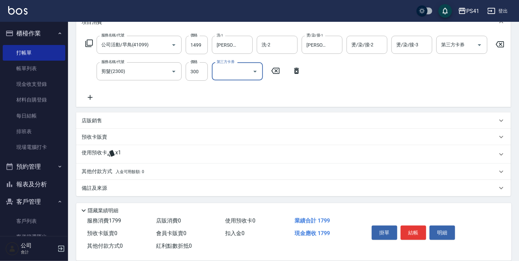
click at [97, 167] on div "其他付款方式 入金可用餘額: 0" at bounding box center [293, 171] width 435 height 16
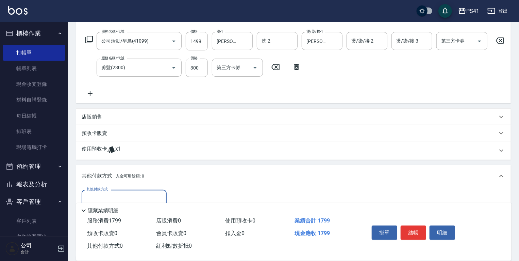
scroll to position [0, 0]
click at [100, 154] on p "使用預收卡" at bounding box center [95, 150] width 26 height 10
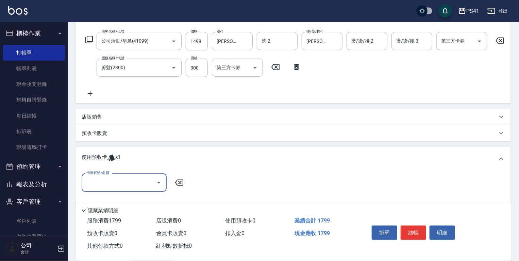
drag, startPoint x: 108, startPoint y: 174, endPoint x: 112, endPoint y: 182, distance: 8.8
click at [109, 175] on label "卡券代號/名稱" at bounding box center [97, 172] width 23 height 5
click at [109, 178] on input "卡券代號/名稱" at bounding box center [119, 182] width 69 height 12
click at [112, 183] on input "卡券代號/名稱" at bounding box center [119, 182] width 69 height 12
drag, startPoint x: 122, startPoint y: 204, endPoint x: 147, endPoint y: 199, distance: 25.7
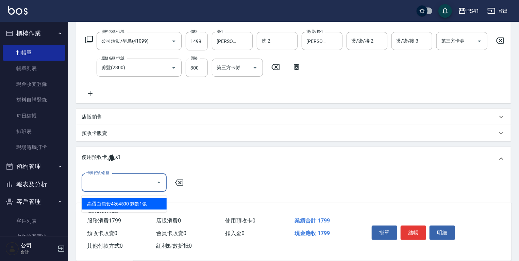
click at [124, 204] on div "高蛋白包套4次4500 剩餘1張" at bounding box center [124, 203] width 85 height 11
type input "高蛋白包套4次4500"
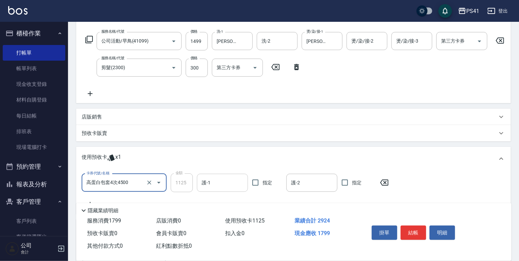
click at [198, 183] on div "護-1" at bounding box center [222, 182] width 51 height 18
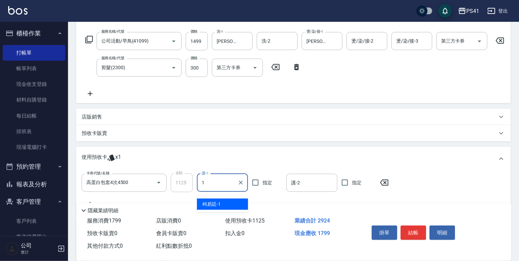
type input "[PERSON_NAME]-1"
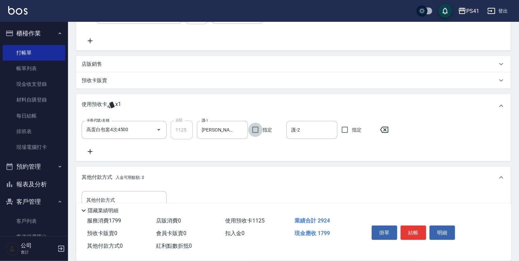
scroll to position [186, 0]
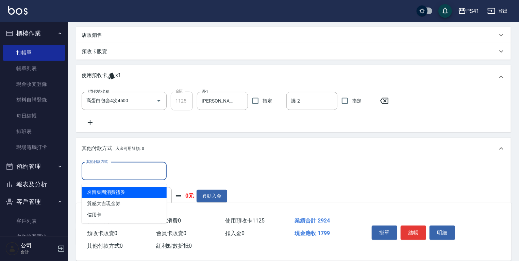
click at [136, 169] on input "其他付款方式" at bounding box center [124, 171] width 79 height 12
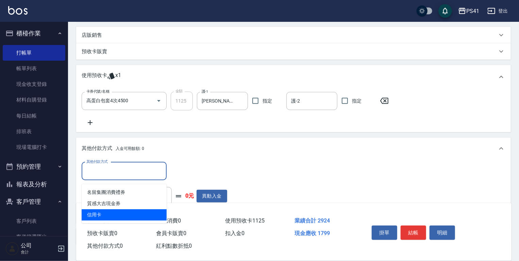
click at [125, 215] on span "信用卡" at bounding box center [124, 214] width 85 height 11
type input "信用卡"
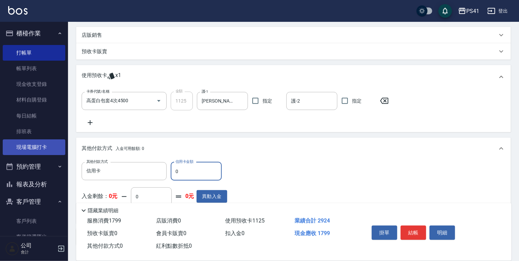
drag, startPoint x: 197, startPoint y: 176, endPoint x: 29, endPoint y: 147, distance: 170.4
click at [142, 170] on div "其他付款方式 信用卡 其他付款方式 信用卡金額 0 信用卡金額" at bounding box center [155, 171] width 146 height 18
type input "1799"
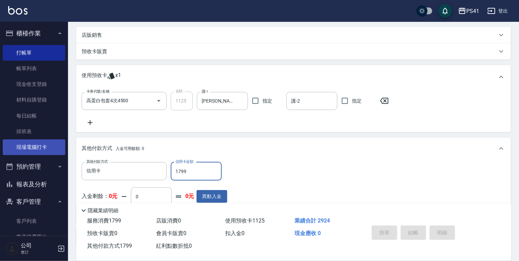
type input "[DATE] 17:00"
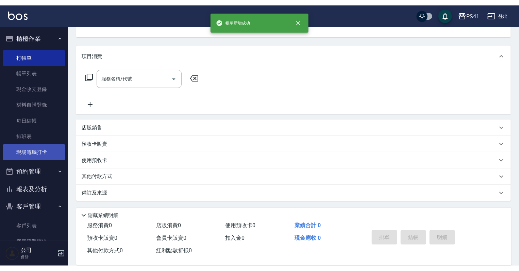
scroll to position [0, 0]
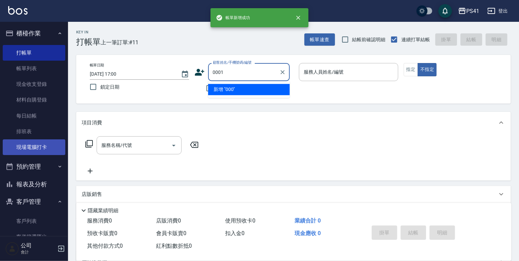
type input "0001"
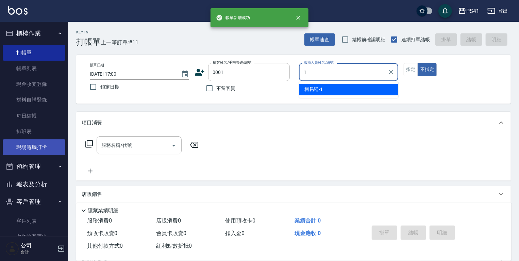
type input "[PERSON_NAME]-1"
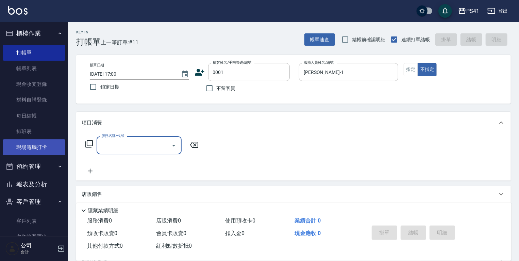
type input "pingu/1_pingu/0001"
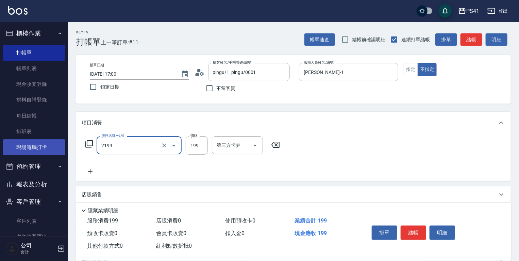
type input "不指定剪髮活動(2199)"
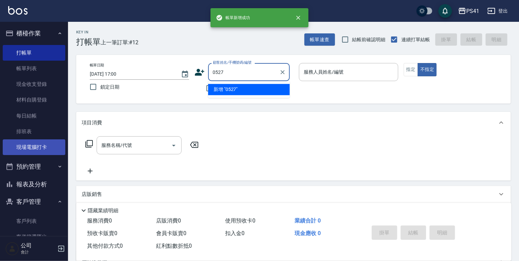
type input "0527"
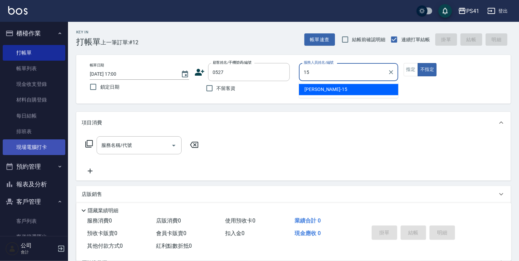
type input "[PERSON_NAME]-15"
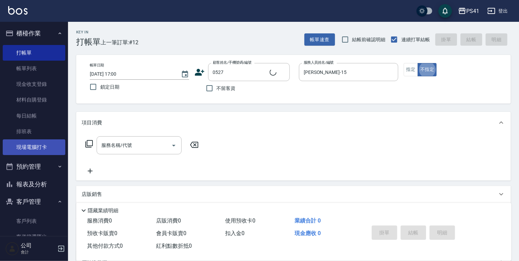
type input "[PERSON_NAME]/0983072779/0527"
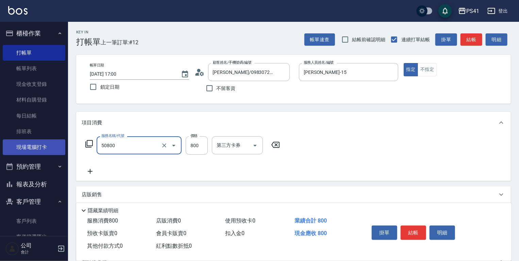
type input "原價401~800護髮(50800)"
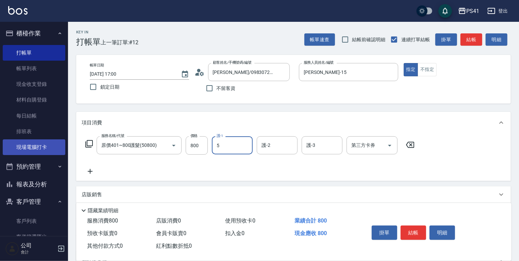
type input "Rolla-5"
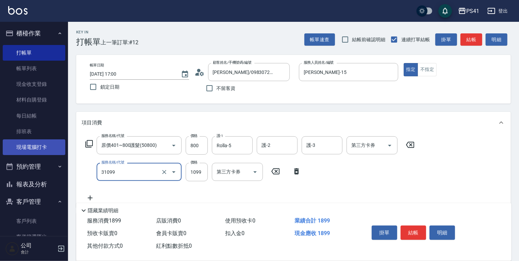
type input "公司活動/早鳥(31099)"
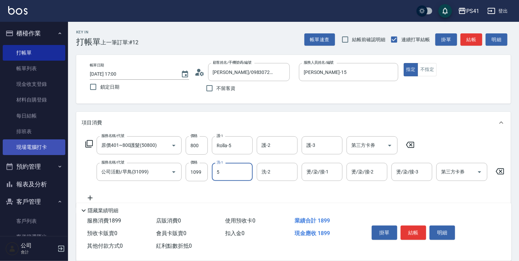
type input "Rolla-5"
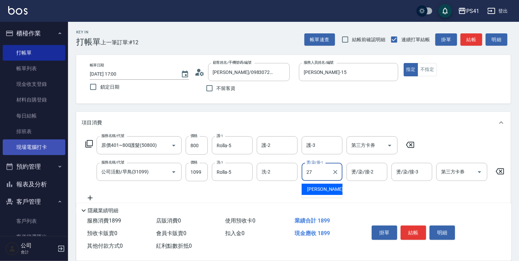
type input "佳佳-27"
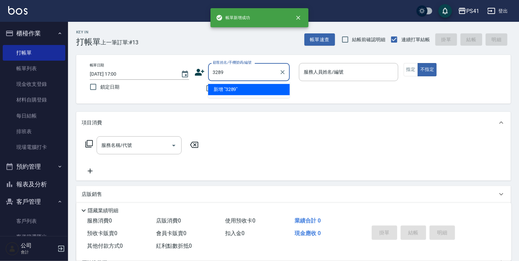
type input "3289"
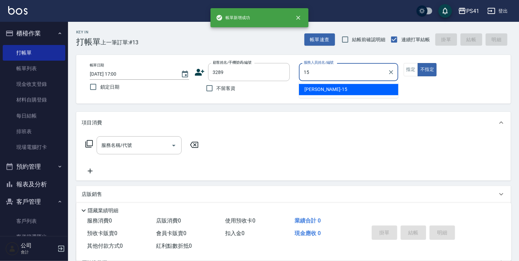
type input "[PERSON_NAME]-15"
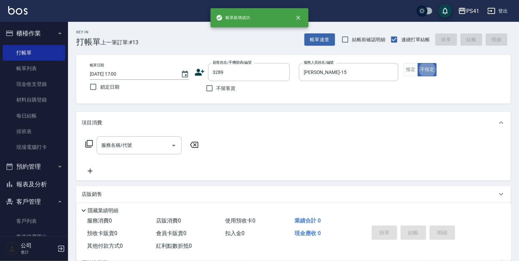
type input "吳怡君/0955665281/3289"
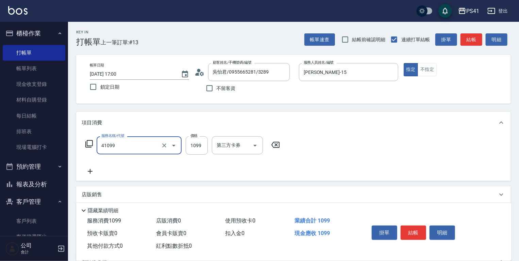
type input "公司活動/早鳥(41099)"
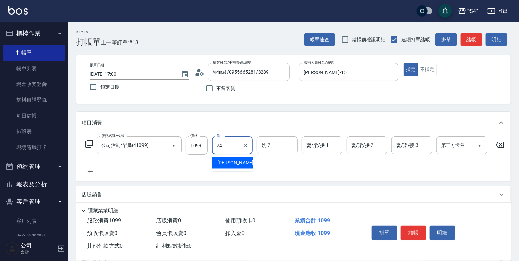
type input "[PERSON_NAME]-24"
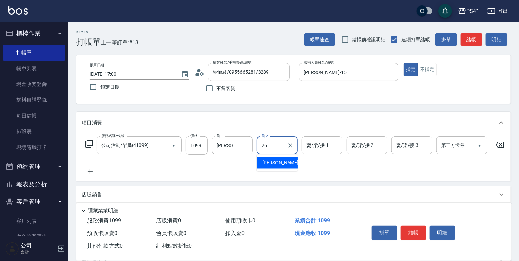
type input "2"
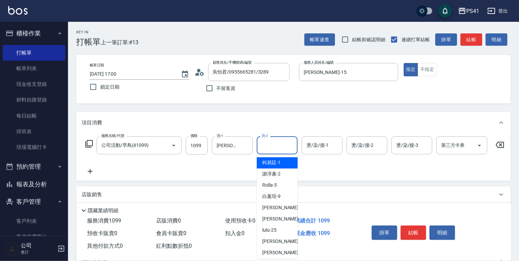
type input "[PERSON_NAME]-1"
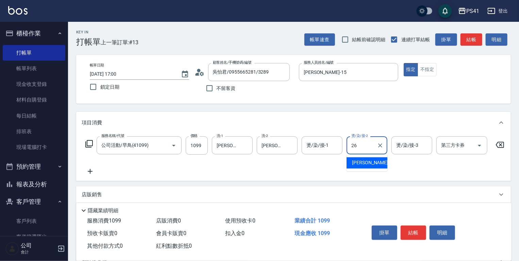
type input "[PERSON_NAME]-26"
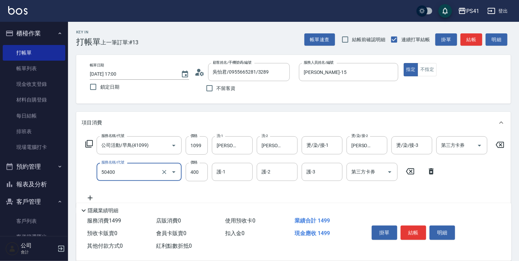
type input "原價1~400護髮(50400)"
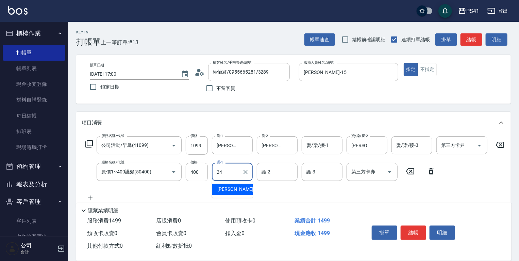
type input "[PERSON_NAME]-24"
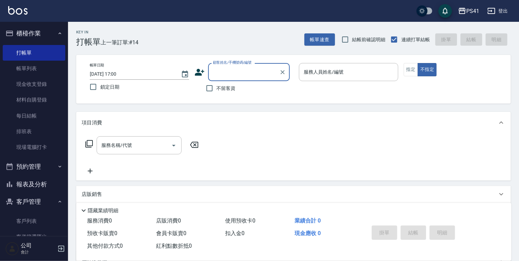
click at [50, 184] on button "報表及分析" at bounding box center [34, 184] width 63 height 18
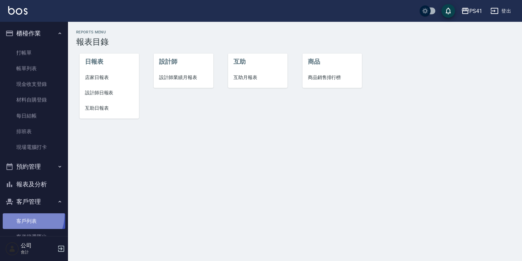
click at [22, 215] on link "客戶列表" at bounding box center [34, 221] width 63 height 16
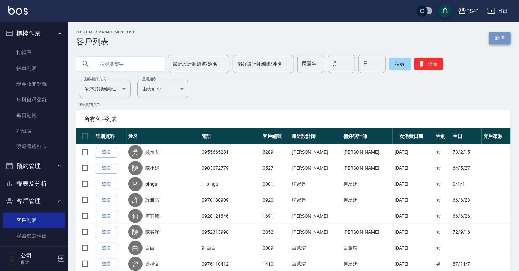
click at [508, 36] on link "新增" at bounding box center [500, 38] width 22 height 13
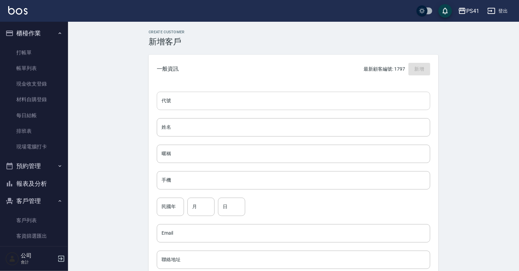
click at [211, 102] on input "代號" at bounding box center [293, 101] width 273 height 18
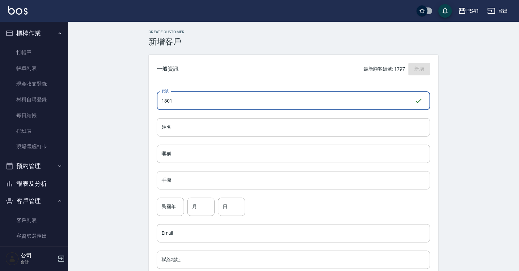
type input "1801"
click at [207, 173] on input "手機" at bounding box center [293, 180] width 273 height 18
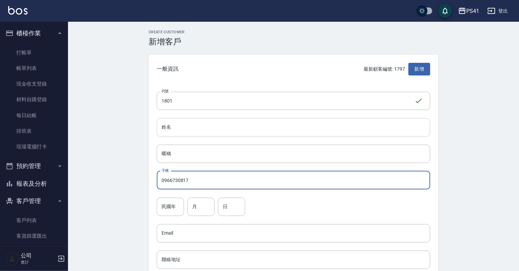
type input "0966730817"
click at [222, 131] on input "姓名" at bounding box center [293, 127] width 273 height 18
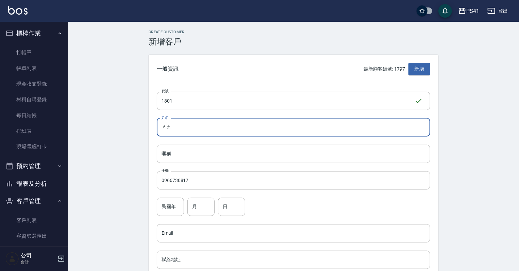
type input "長"
type input "[PERSON_NAME]"
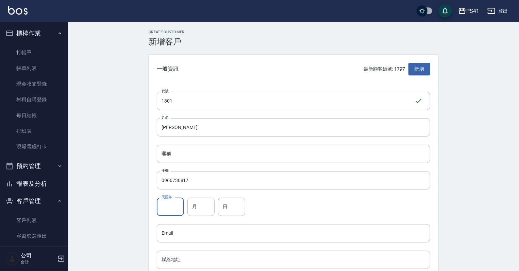
click at [163, 208] on input "民國年" at bounding box center [170, 207] width 27 height 18
type input "8"
type input "93"
click at [190, 206] on input "月" at bounding box center [200, 207] width 27 height 18
type input "08"
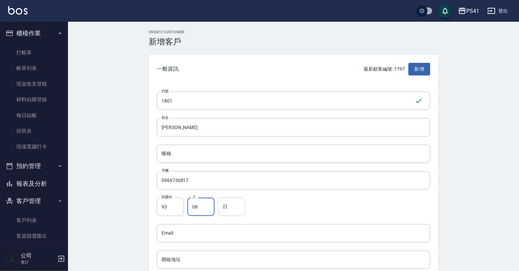
click at [224, 210] on input "日" at bounding box center [231, 207] width 27 height 18
type input "0"
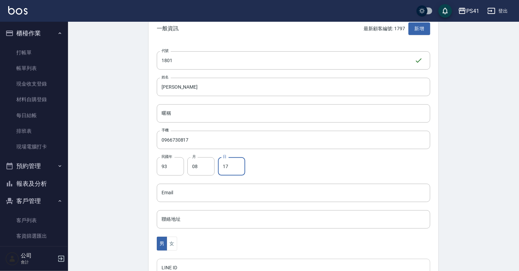
scroll to position [136, 0]
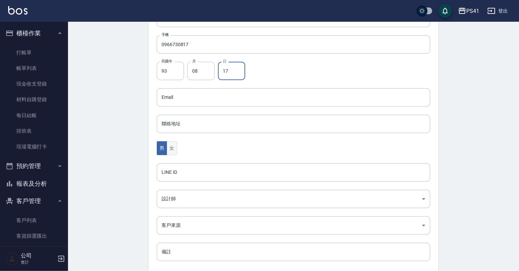
type input "17"
click at [174, 154] on button "女" at bounding box center [172, 148] width 10 height 14
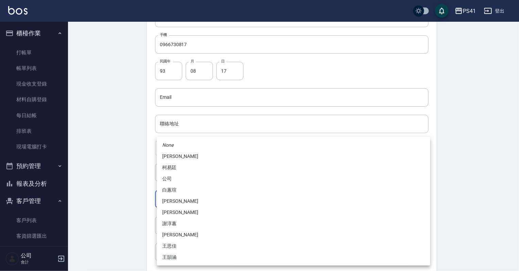
click at [167, 201] on body "PS41 登出 櫃檯作業 打帳單 帳單列表 現金收支登錄 材料自購登錄 每日結帳 排班表 現場電腦打卡 預約管理 預約管理 單日預約紀錄 單週預約紀錄 報表及…" at bounding box center [259, 85] width 519 height 443
click at [181, 223] on li "謝淳蕙" at bounding box center [293, 223] width 273 height 11
type input "8c411568-4112-470a-9bf0-dab44adfddc4"
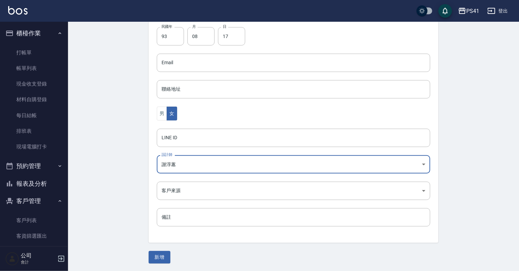
scroll to position [171, 0]
click at [162, 268] on div "Create Customer 新增客戶 一般資訊 最新顧客編號: 1797 新增 代號 1801 ​ 代號 姓名 [PERSON_NAME] 姓名 暱稱 暱…" at bounding box center [293, 61] width 451 height 421
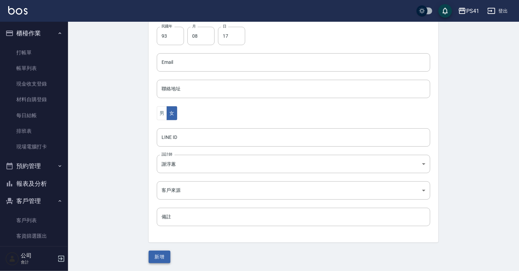
click at [161, 251] on button "新增" at bounding box center [160, 257] width 22 height 13
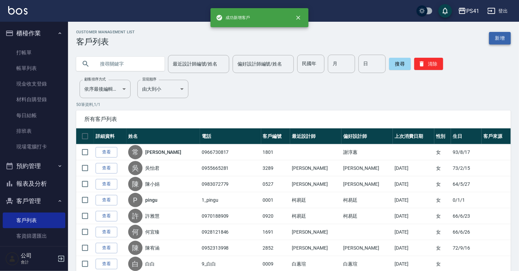
click at [499, 38] on link "新增" at bounding box center [500, 38] width 22 height 13
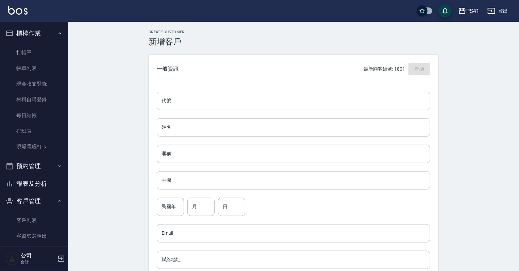
click at [225, 93] on input "代號" at bounding box center [293, 101] width 273 height 18
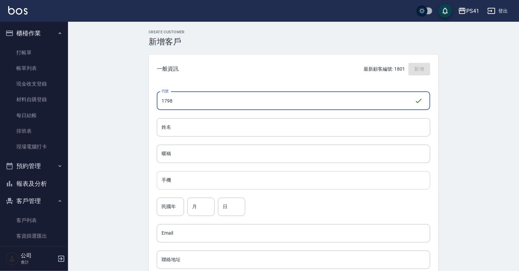
type input "1798"
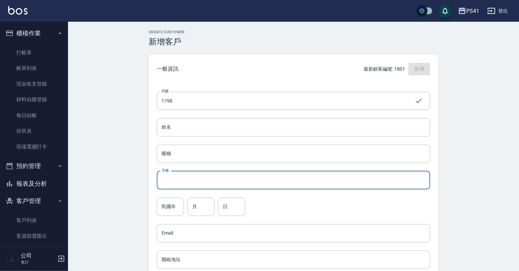
click at [299, 176] on input "手機" at bounding box center [293, 180] width 273 height 18
type input "0918577154"
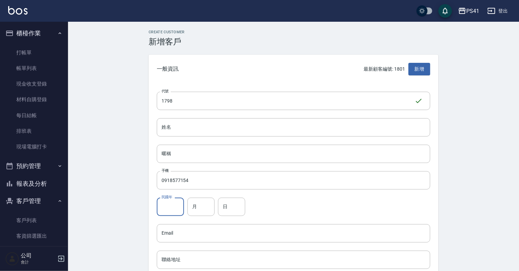
click at [170, 204] on input "民國年" at bounding box center [170, 207] width 27 height 18
type input "99"
click at [192, 205] on input "月" at bounding box center [200, 207] width 27 height 18
type input "12"
click at [229, 202] on input "日" at bounding box center [231, 207] width 27 height 18
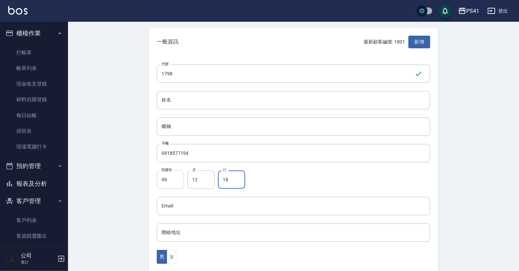
scroll to position [82, 0]
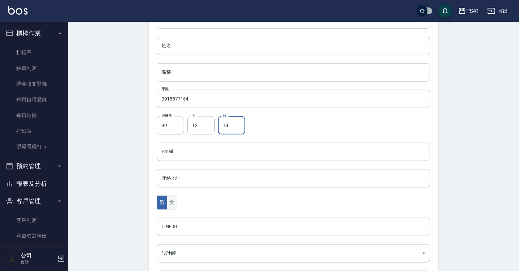
type input "18"
click at [171, 196] on button "女" at bounding box center [172, 203] width 10 height 14
click at [170, 259] on body "PS41 登出 櫃檯作業 打帳單 帳單列表 現金收支登錄 材料自購登錄 每日結帳 排班表 現場電腦打卡 預約管理 預約管理 單日預約紀錄 單週預約紀錄 報表及…" at bounding box center [259, 139] width 519 height 443
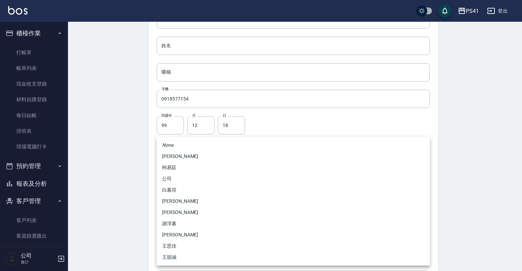
click at [180, 166] on li "柯易廷" at bounding box center [293, 167] width 273 height 11
type input "a4b5a48f-48c4-4a60-a2f1-ef8685389a6a"
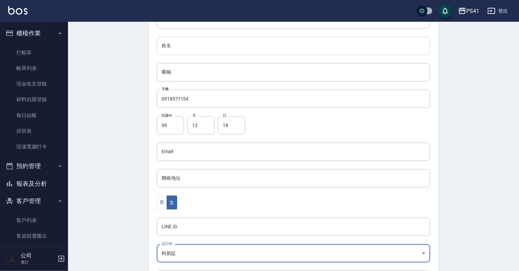
click at [182, 47] on input "姓名" at bounding box center [293, 46] width 273 height 18
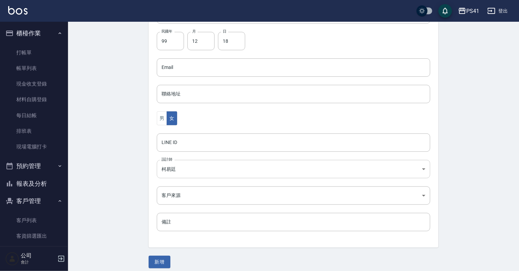
scroll to position [171, 0]
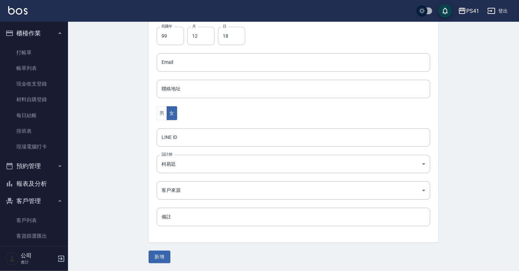
type input "林靖媛"
drag, startPoint x: 144, startPoint y: 262, endPoint x: 154, endPoint y: 259, distance: 10.1
click at [149, 261] on div "Create Customer 新增客戶 一般資訊 最新顧客編號: 1801 新增 代號 1798 ​ 代號 姓名 [PERSON_NAME] 姓名 暱稱 暱…" at bounding box center [293, 61] width 306 height 405
click at [154, 258] on button "新增" at bounding box center [160, 257] width 22 height 13
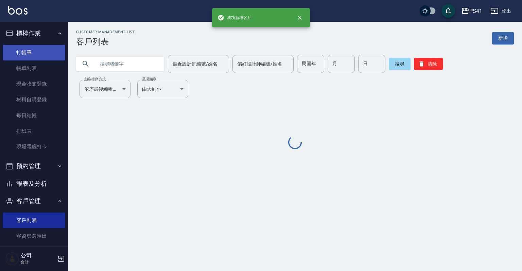
click at [23, 52] on link "打帳單" at bounding box center [34, 53] width 63 height 16
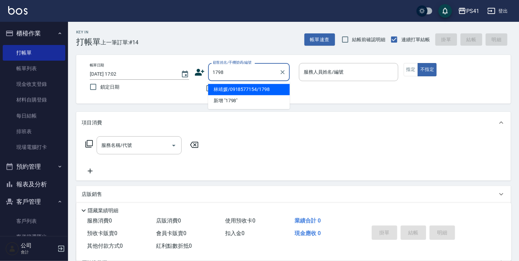
type input "林靖媛/0918577154/1798"
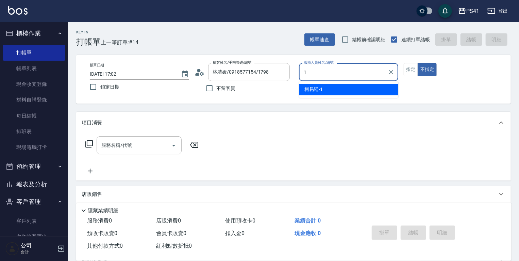
type input "[PERSON_NAME]-1"
type button "false"
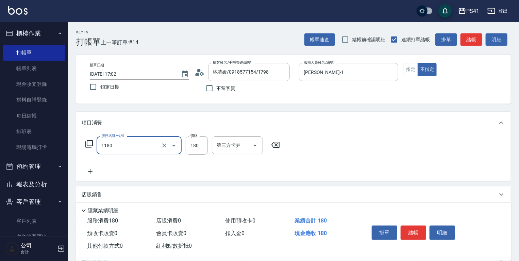
type input "洗髮(洗+剪不指定活動)(1180)"
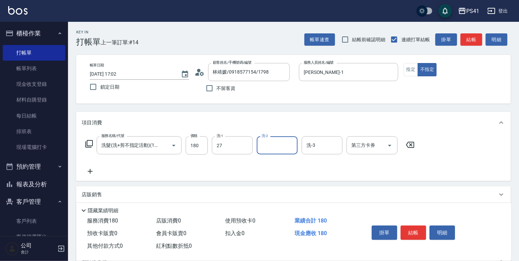
type input "佳佳-27"
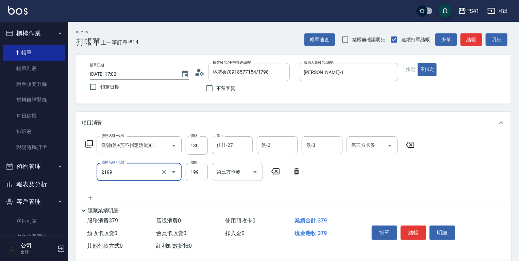
type input "不指定剪髮活動(2199)"
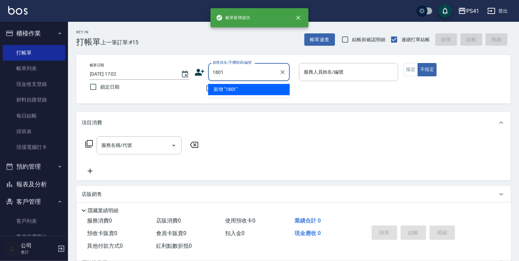
type input "1801"
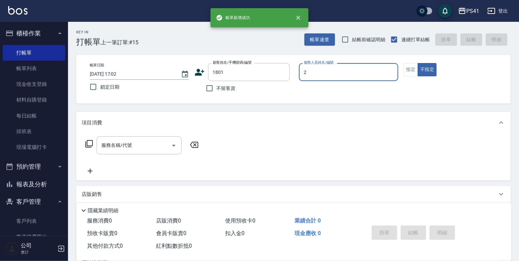
type input "謝淳蕙-2"
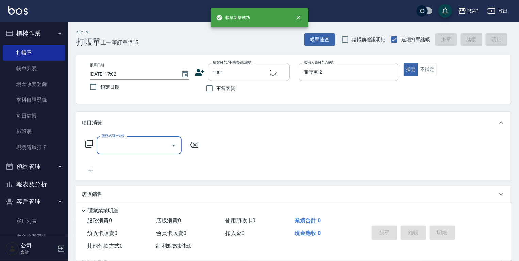
type input "[PERSON_NAME]/0966730817/1801"
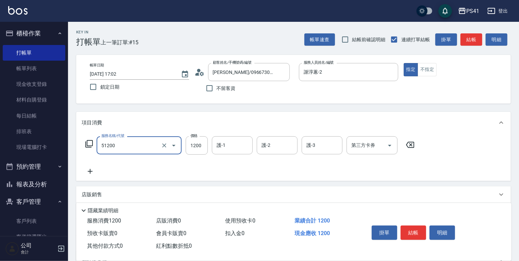
type input "原價801~1200護髮(51200)"
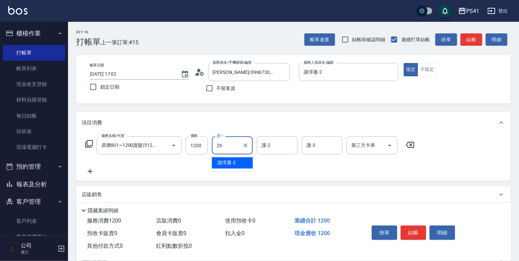
type input "[PERSON_NAME]-26"
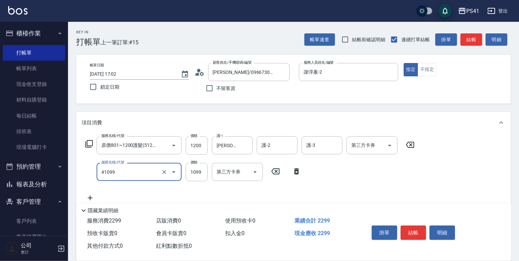
type input "公司活動/早鳥(41099)"
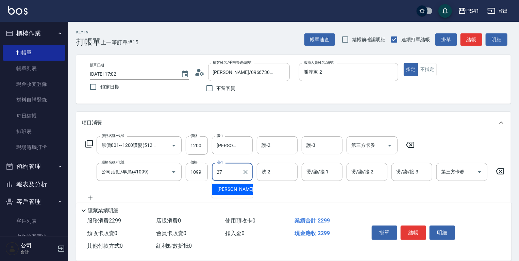
type input "佳佳-27"
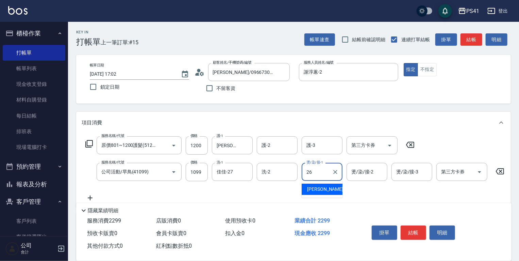
type input "[PERSON_NAME]-26"
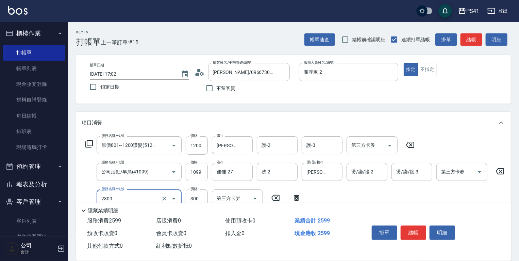
type input "剪髮(2300)"
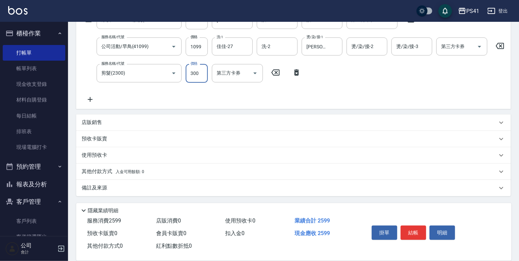
scroll to position [129, 0]
click at [193, 168] on div "其他付款方式 入金可用餘額: 0" at bounding box center [290, 171] width 416 height 7
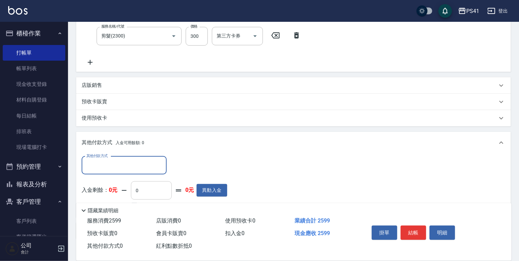
scroll to position [0, 0]
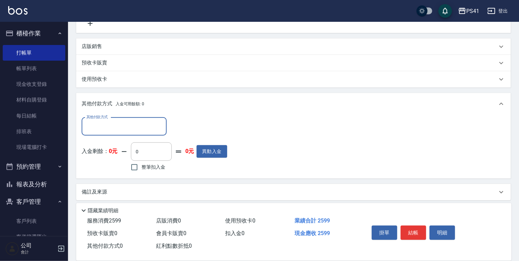
click at [132, 125] on input "其他付款方式" at bounding box center [124, 126] width 79 height 12
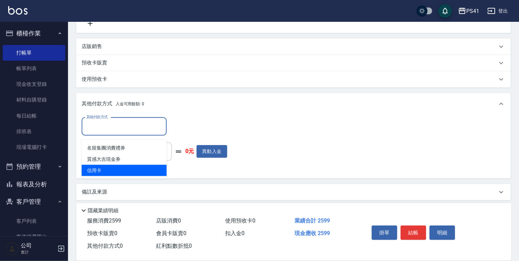
click at [138, 170] on span "信用卡" at bounding box center [124, 170] width 85 height 11
type input "信用卡"
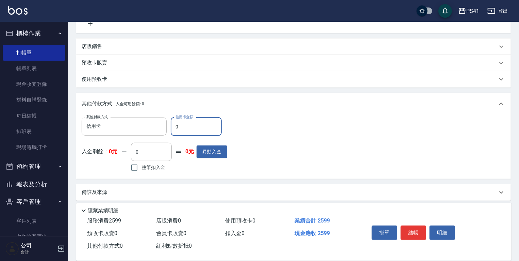
drag, startPoint x: 185, startPoint y: 133, endPoint x: 125, endPoint y: 119, distance: 61.3
click at [145, 129] on div "其他付款方式 信用卡 其他付款方式 信用卡金額 0 信用卡金額" at bounding box center [155, 126] width 146 height 18
type input "2599"
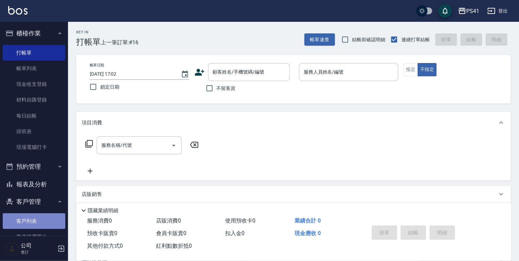
click at [61, 219] on link "客戶列表" at bounding box center [34, 221] width 63 height 16
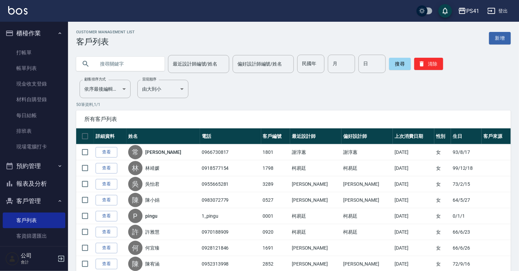
click at [118, 63] on input "text" at bounding box center [127, 64] width 64 height 18
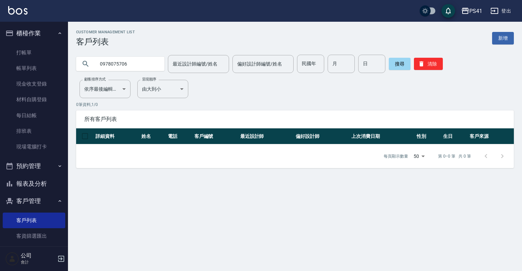
drag, startPoint x: 150, startPoint y: 60, endPoint x: 0, endPoint y: 53, distance: 150.1
click at [0, 53] on div "PS41 登出 櫃檯作業 打帳單 帳單列表 現金收支登錄 材料自購登錄 每日結帳 排班表 現場電腦打卡 預約管理 預約管理 單日預約紀錄 單週預約紀錄 報表及…" at bounding box center [261, 135] width 522 height 271
drag, startPoint x: 131, startPoint y: 67, endPoint x: 120, endPoint y: 67, distance: 10.9
click at [120, 67] on input "吳育仁" at bounding box center [127, 64] width 64 height 18
paste input "0978075706"
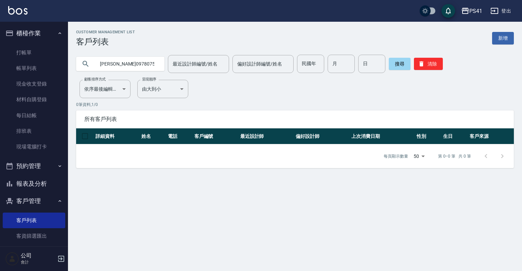
type input "[PERSON_NAME]0978075706"
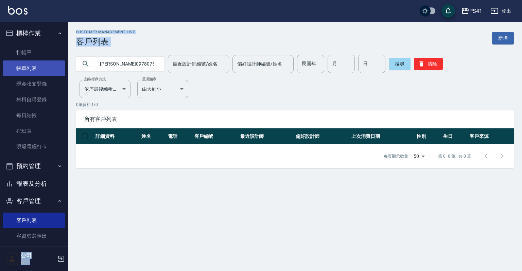
drag, startPoint x: 161, startPoint y: 63, endPoint x: 18, endPoint y: 63, distance: 142.5
click at [18, 63] on div "PS41 登出 櫃檯作業 打帳單 帳單列表 現金收支登錄 材料自購登錄 每日結帳 排班表 現場電腦打卡 預約管理 預約管理 單日預約紀錄 單週預約紀錄 報表及…" at bounding box center [261, 135] width 522 height 271
click at [153, 59] on input "[PERSON_NAME]0978075706" at bounding box center [127, 64] width 64 height 18
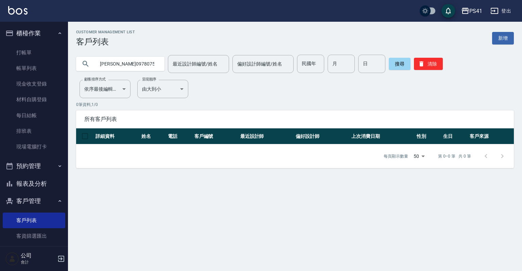
drag, startPoint x: 146, startPoint y: 64, endPoint x: 83, endPoint y: 67, distance: 63.3
click at [83, 67] on div "[PERSON_NAME]0978075706" at bounding box center [120, 64] width 88 height 14
click at [498, 41] on link "新增" at bounding box center [503, 38] width 22 height 13
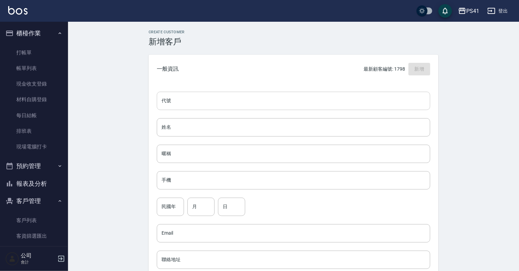
click at [201, 102] on input "代號" at bounding box center [293, 101] width 273 height 18
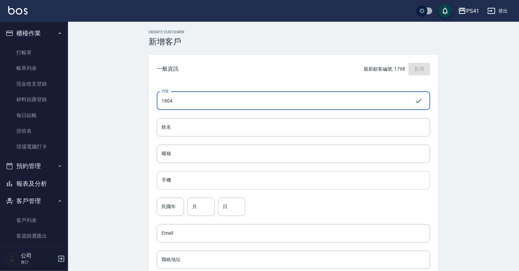
type input "1804"
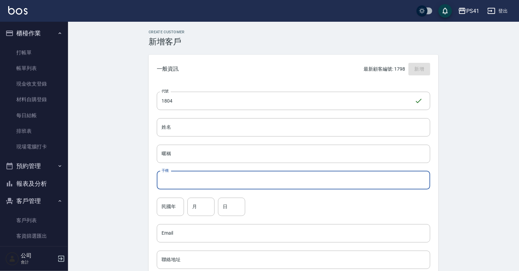
click at [211, 180] on input "手機" at bounding box center [293, 180] width 273 height 18
paste input "[PERSON_NAME]0978075706"
drag, startPoint x: 174, startPoint y: 181, endPoint x: 144, endPoint y: 184, distance: 31.0
click at [144, 184] on div "Create Customer 新增客戶 一般資訊 最新顧客編號: 1798 新增 代號 1804 ​ 代號 姓名 姓名 暱稱 暱稱 手機 [PERSON_N…" at bounding box center [293, 232] width 306 height 405
type input "0978075706"
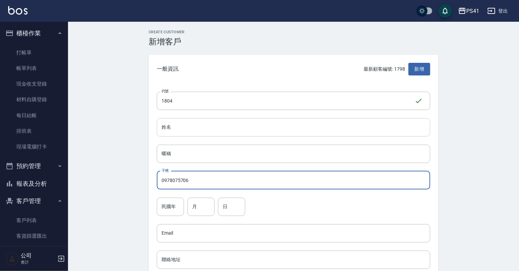
click at [211, 131] on input "姓名" at bounding box center [293, 127] width 273 height 18
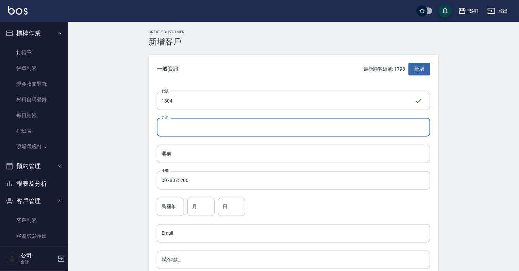
paste input "吳育仁"
type input "吳育仁"
click at [168, 205] on input "民國年" at bounding box center [170, 207] width 27 height 18
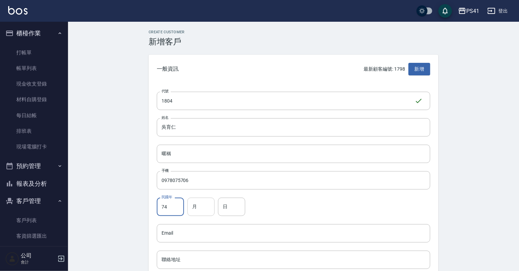
type input "74"
click at [189, 208] on input "月" at bounding box center [200, 207] width 27 height 18
type input "08"
click at [229, 211] on input "日" at bounding box center [231, 207] width 27 height 18
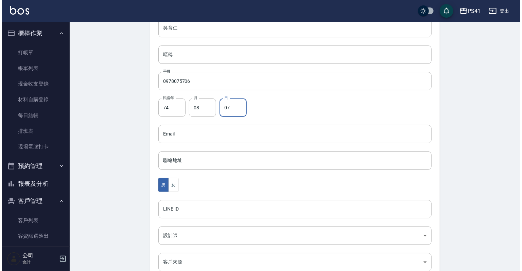
scroll to position [109, 0]
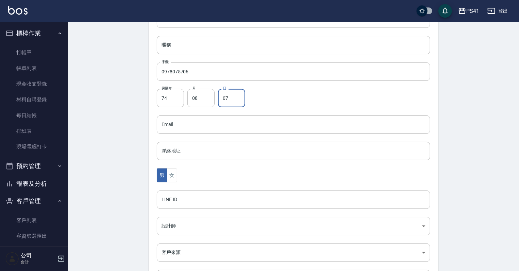
type input "07"
click at [187, 223] on body "PS41 登出 櫃檯作業 打帳單 帳單列表 現金收支登錄 材料自購登錄 每日結帳 排班表 現場電腦打卡 預約管理 預約管理 單日預約紀錄 單週預約紀錄 報表及…" at bounding box center [259, 112] width 519 height 443
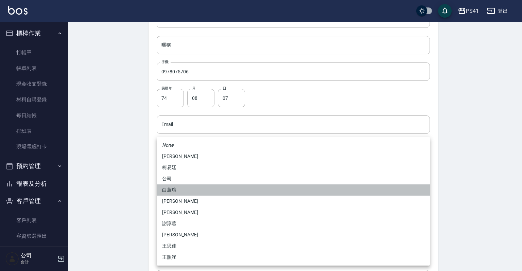
click at [180, 189] on li "白蕙瑄" at bounding box center [293, 190] width 273 height 11
type input "ddc07e2a-9c46-438a-ae12-131b47584ec9"
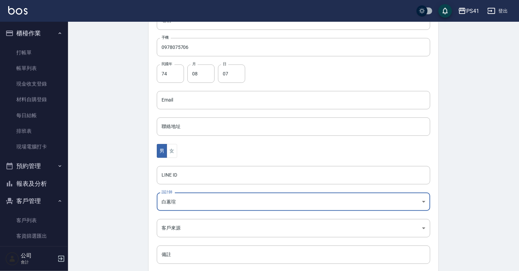
scroll to position [171, 0]
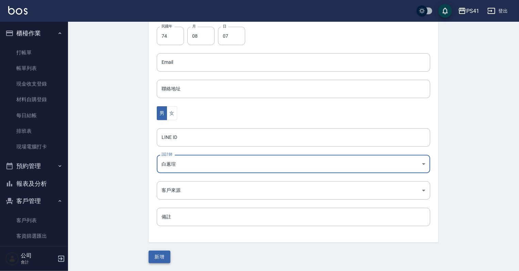
click at [162, 256] on button "新增" at bounding box center [160, 257] width 22 height 13
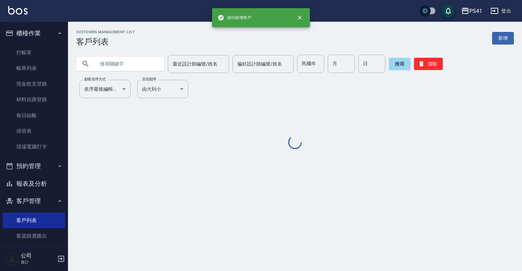
click at [47, 42] on ul "打帳單 帳單列表 現金收支登錄 材料自購登錄 每日結帳 排班表 現場電腦打卡" at bounding box center [34, 100] width 63 height 116
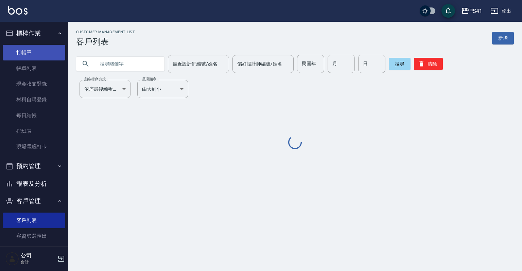
click at [45, 52] on link "打帳單" at bounding box center [34, 53] width 63 height 16
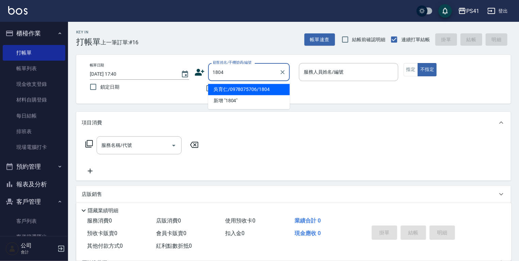
type input "吳育仁/0978075706/1804"
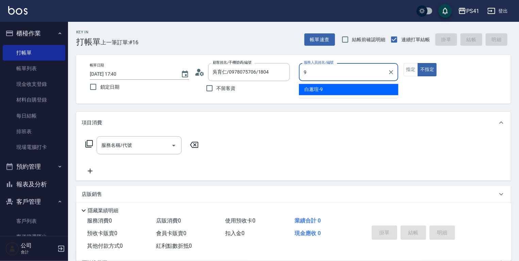
type input "[PERSON_NAME]-9"
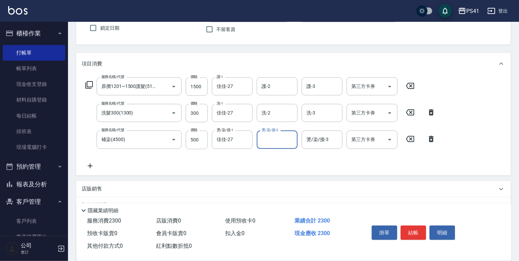
scroll to position [109, 0]
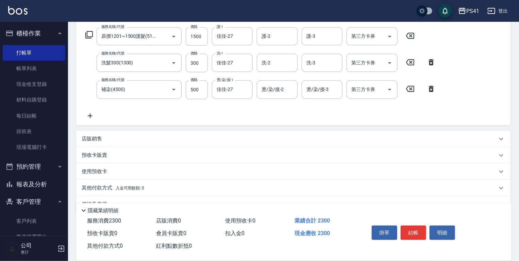
click at [102, 138] on div "店販銷售" at bounding box center [290, 138] width 416 height 7
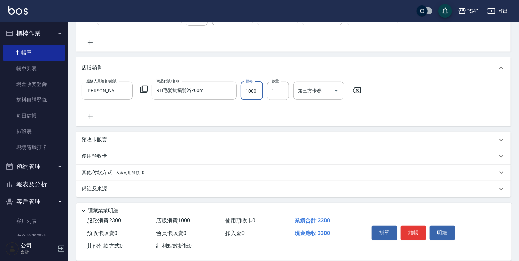
scroll to position [183, 0]
click at [117, 163] on div "使用預收卡" at bounding box center [293, 155] width 435 height 16
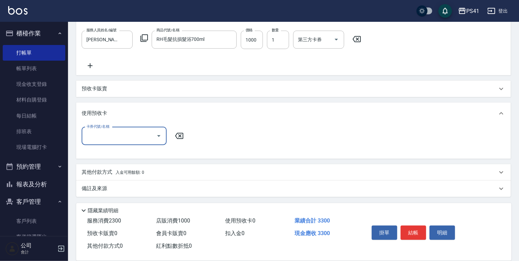
scroll to position [234, 0]
click at [112, 169] on p "其他付款方式 入金可用餘額: 0" at bounding box center [113, 171] width 63 height 7
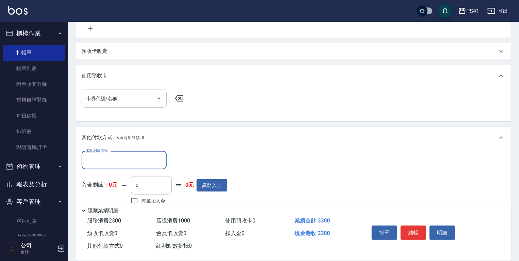
scroll to position [277, 0]
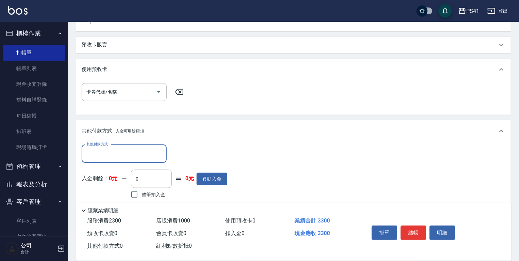
click at [114, 150] on input "其他付款方式" at bounding box center [124, 154] width 79 height 12
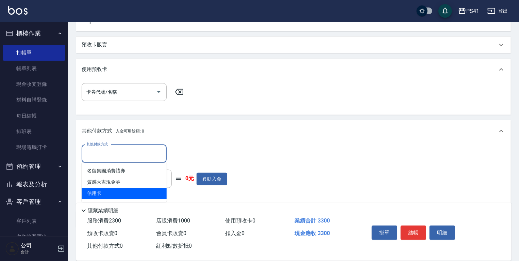
click at [118, 193] on span "信用卡" at bounding box center [124, 193] width 85 height 11
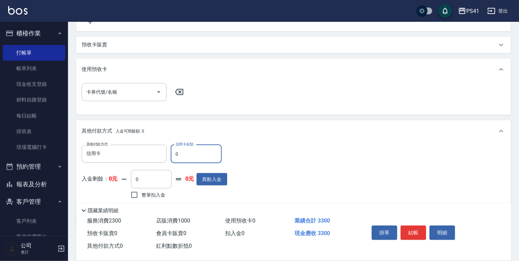
drag, startPoint x: 190, startPoint y: 155, endPoint x: 31, endPoint y: 162, distance: 159.0
click at [145, 153] on div "其他付款方式 信用卡 其他付款方式 信用卡金額 0 信用卡金額" at bounding box center [155, 154] width 146 height 18
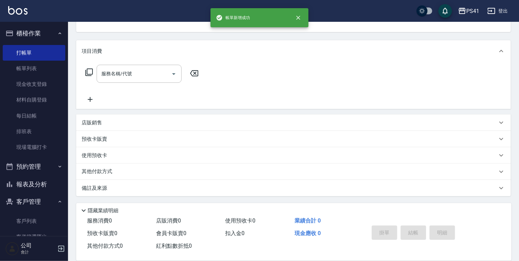
scroll to position [0, 0]
